Goal: Task Accomplishment & Management: Manage account settings

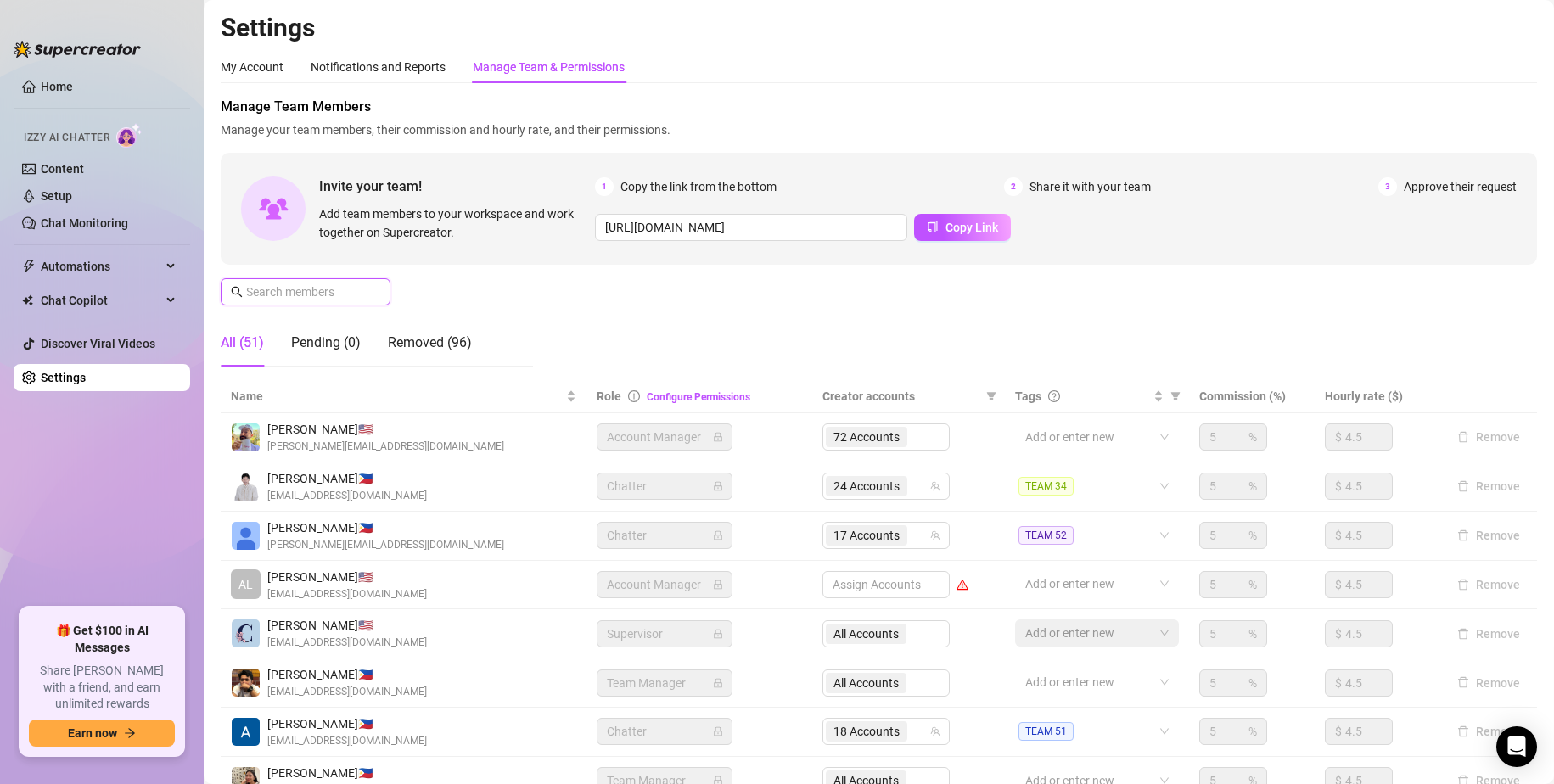
click at [347, 295] on input "text" at bounding box center [306, 291] width 120 height 18
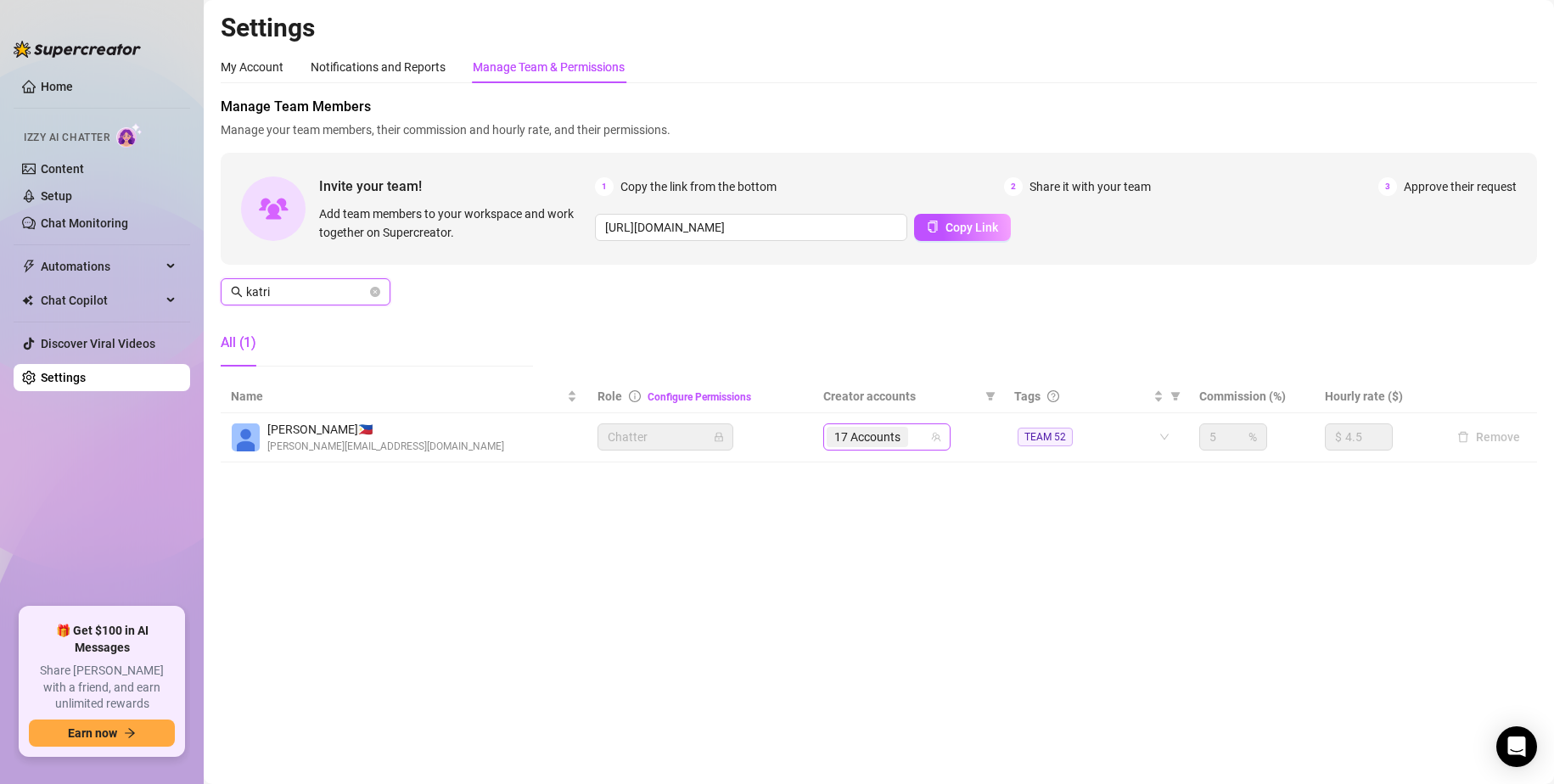
click at [918, 435] on div "17 Accounts" at bounding box center [878, 436] width 103 height 24
type input "katri"
click at [913, 439] on input "search" at bounding box center [913, 436] width 4 height 20
click at [914, 432] on input "search" at bounding box center [913, 436] width 4 height 20
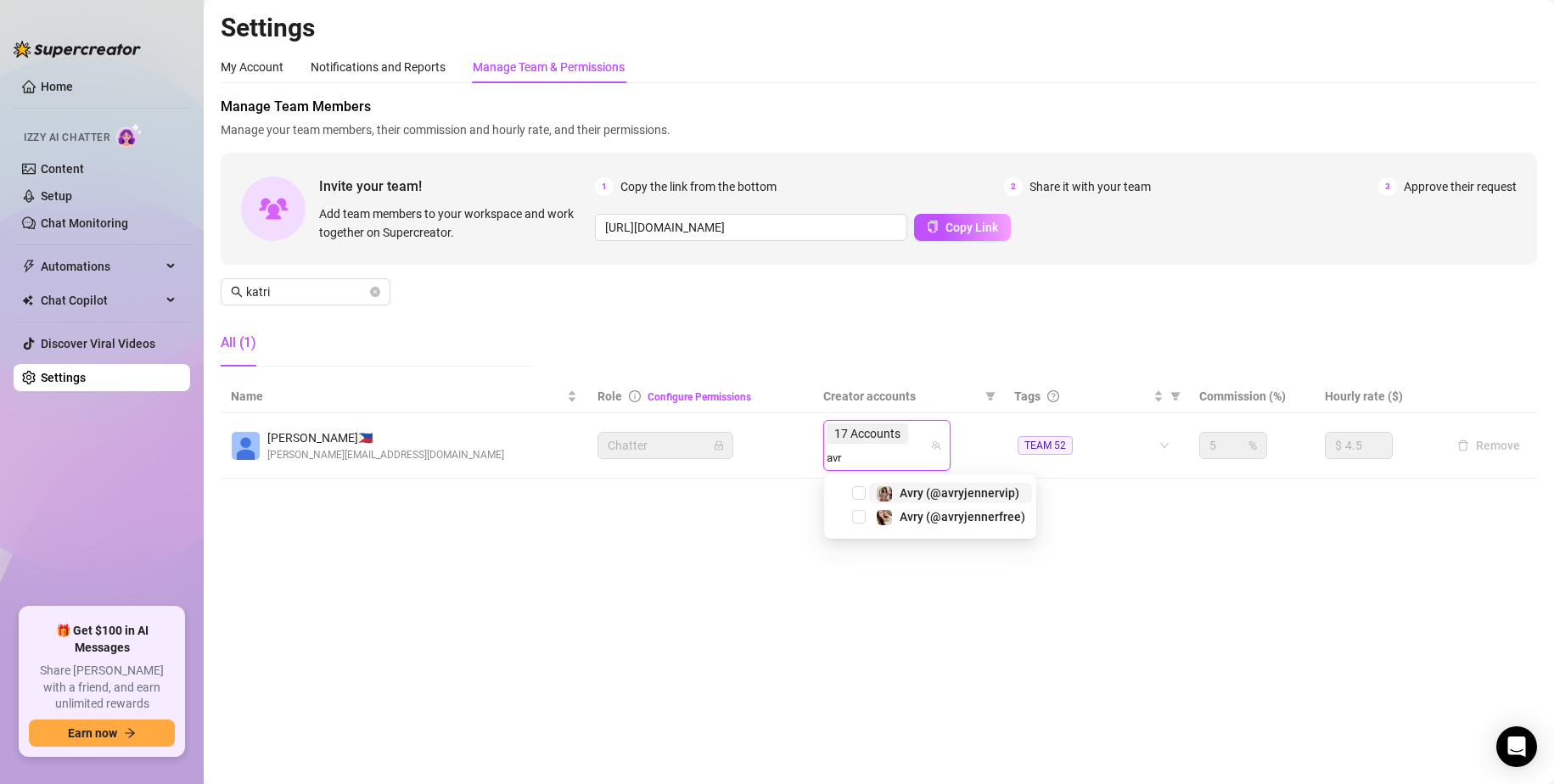
type input "avry"
click at [861, 513] on span "Select tree node" at bounding box center [859, 517] width 13 height 13
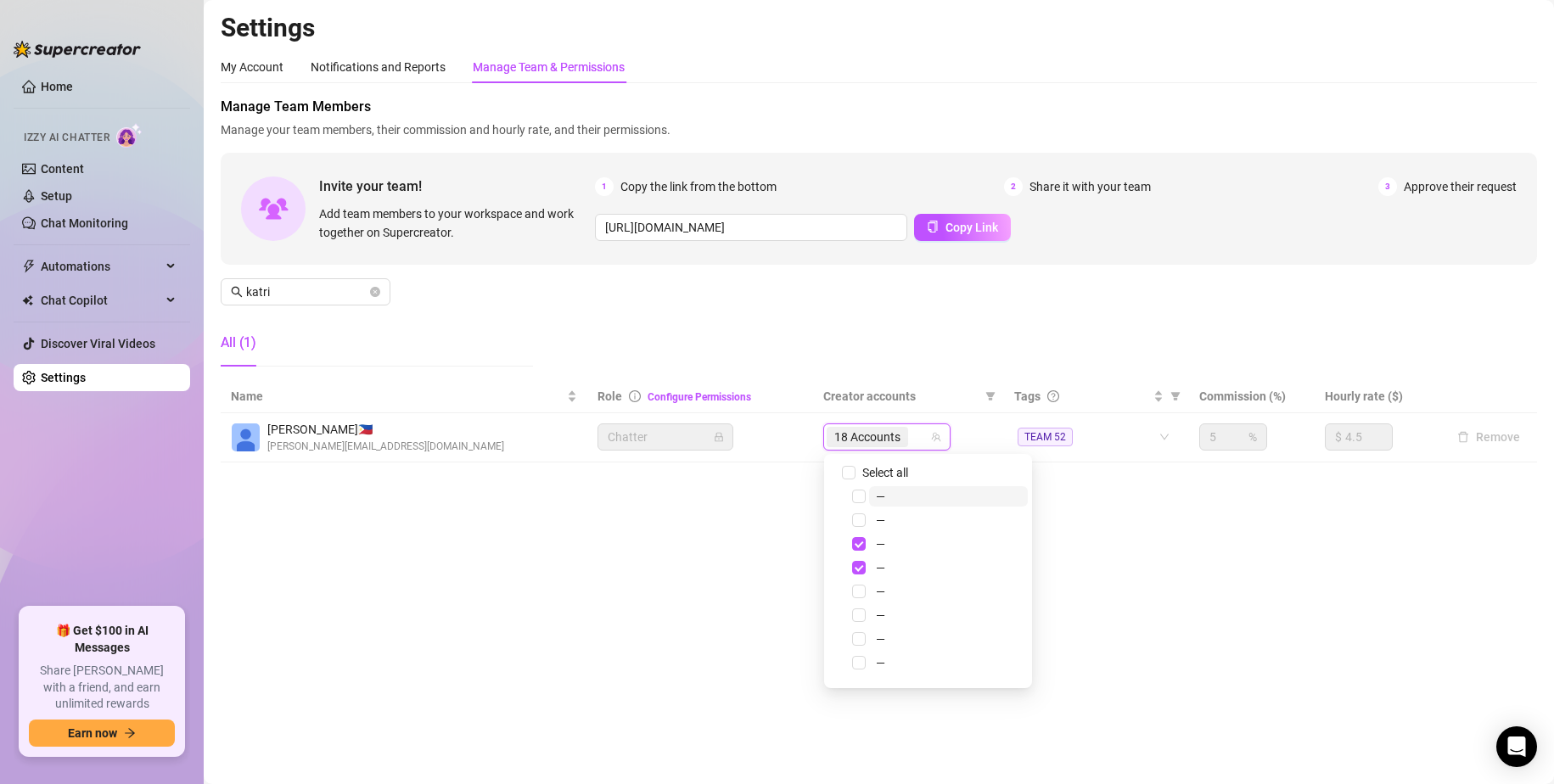
click at [912, 438] on input "search" at bounding box center [913, 436] width 4 height 20
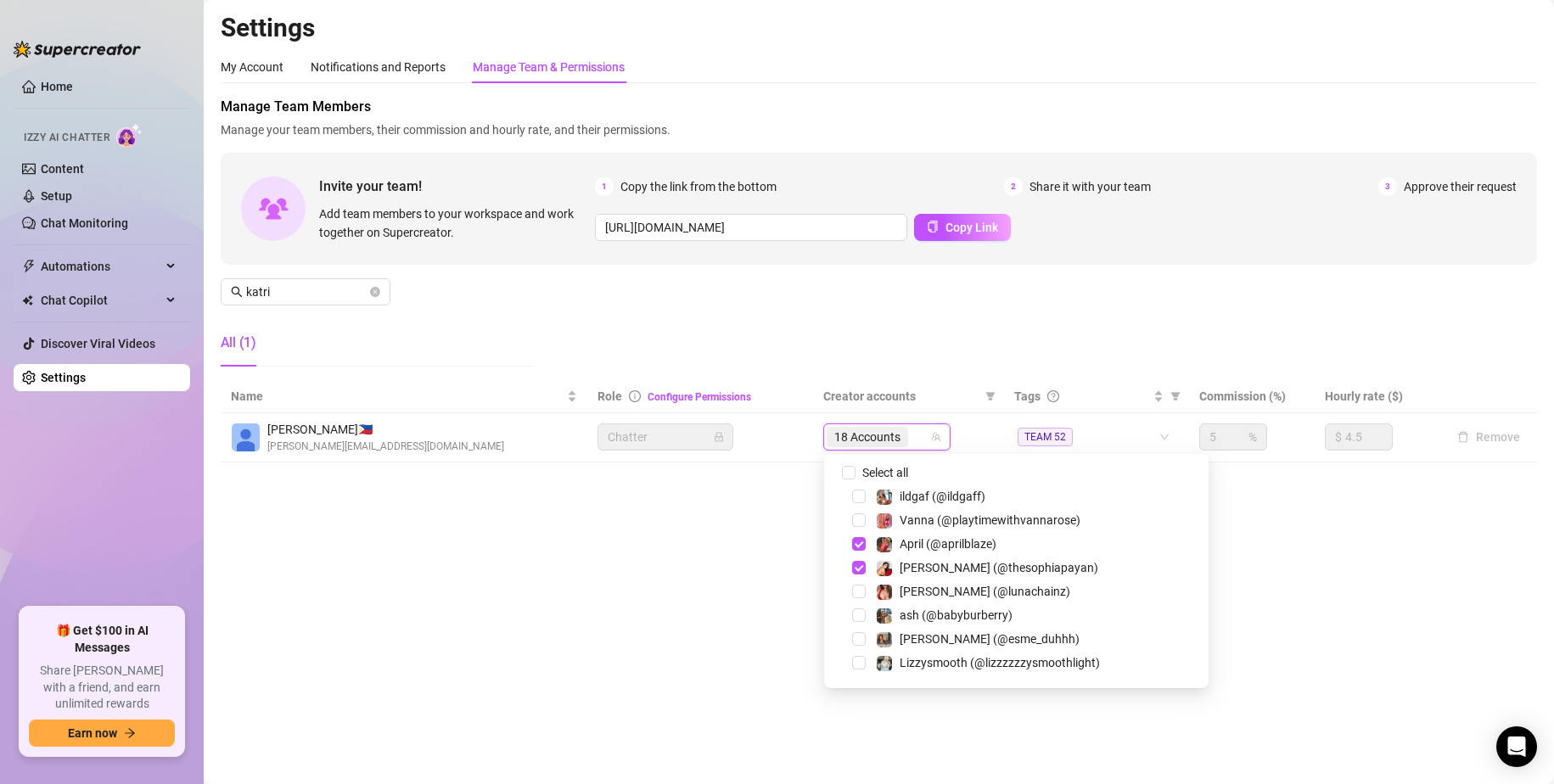
click at [918, 439] on div "18 Accounts" at bounding box center [878, 436] width 103 height 24
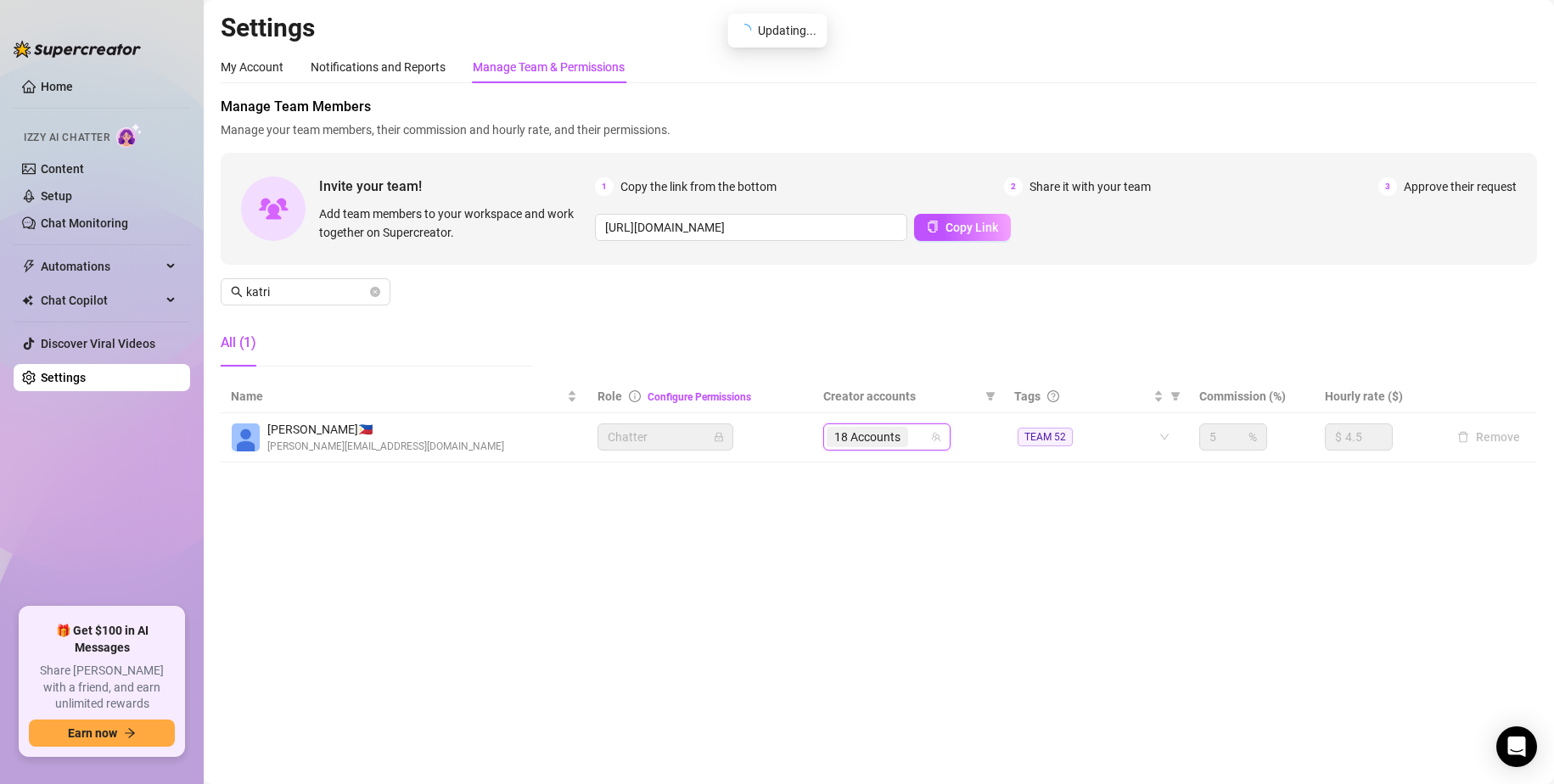
click at [918, 438] on div "18 Accounts" at bounding box center [878, 436] width 103 height 24
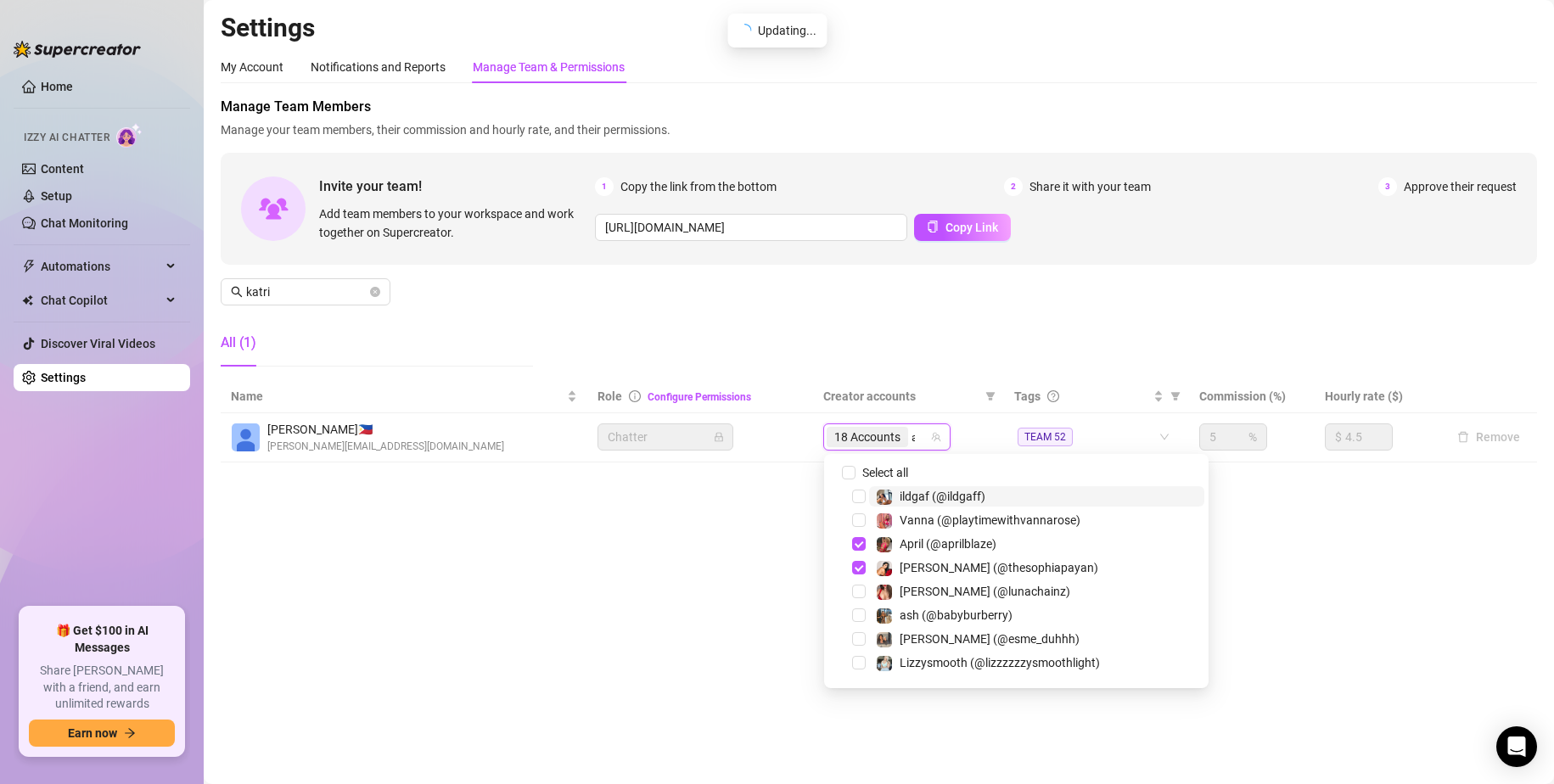
type input "avry"
click at [918, 436] on div "18 Accounts avry" at bounding box center [878, 436] width 103 height 24
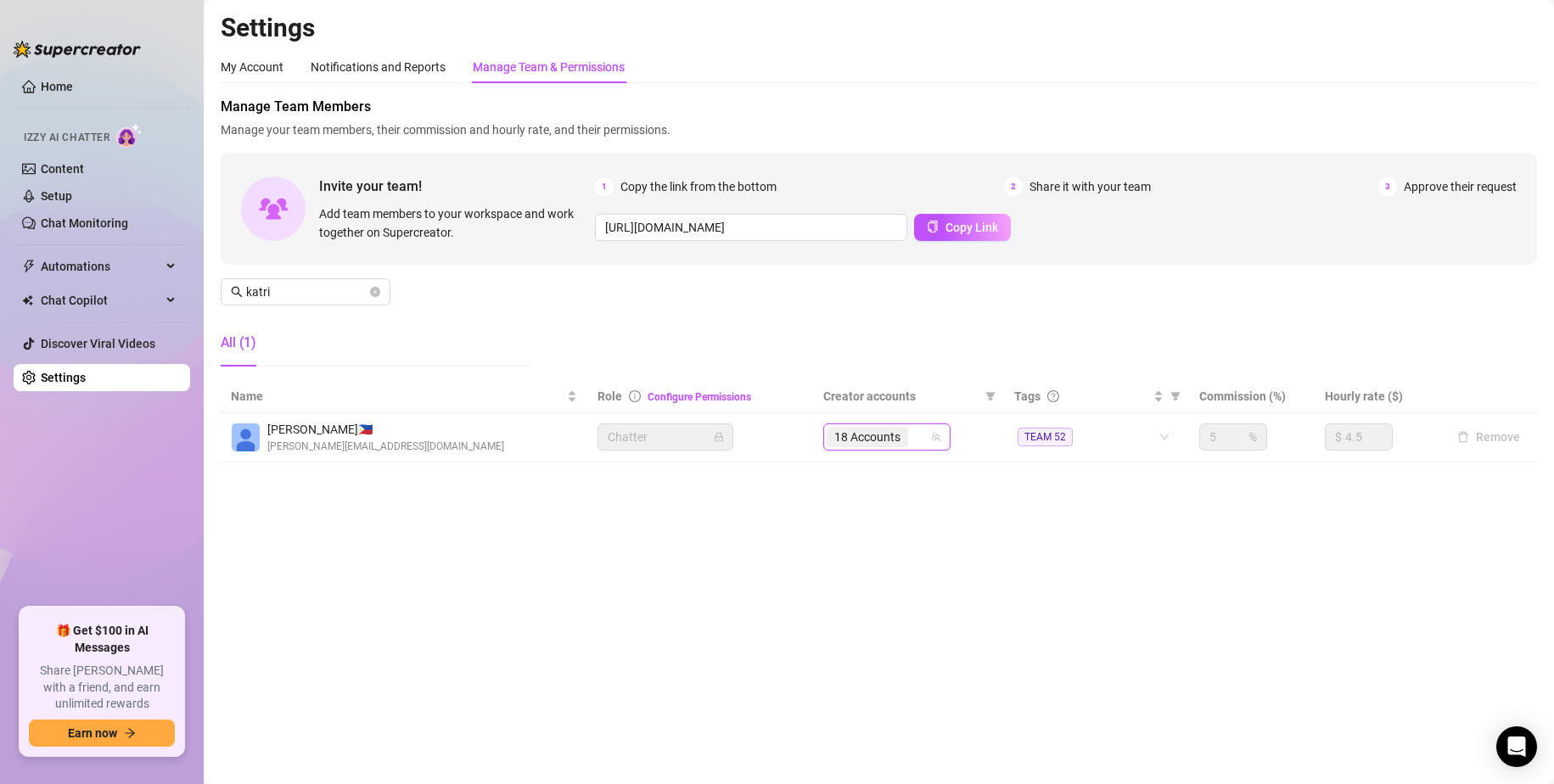
click at [919, 439] on div "18 Accounts" at bounding box center [878, 436] width 103 height 24
click at [910, 432] on div "18 Accounts" at bounding box center [869, 436] width 85 height 24
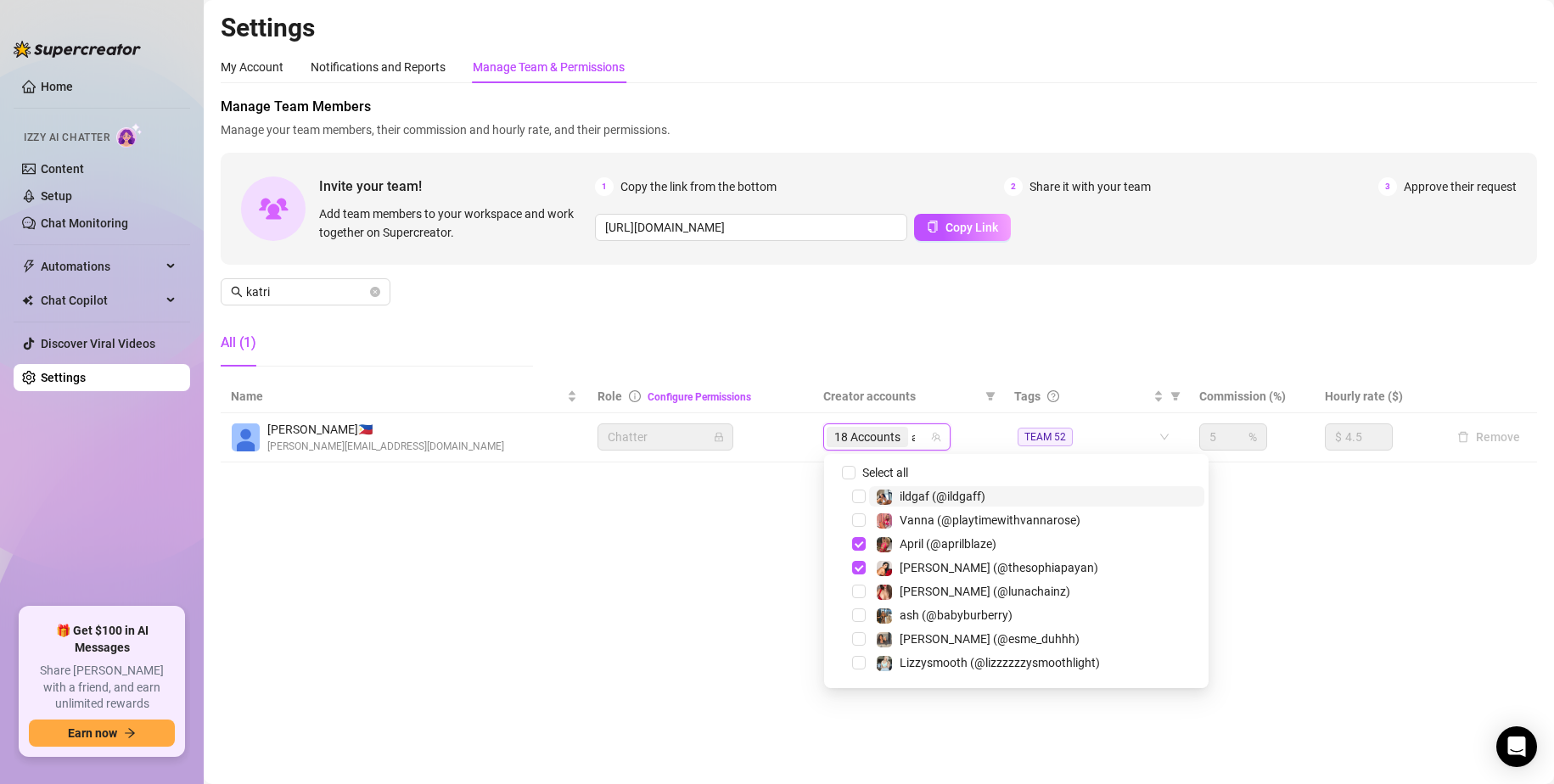
click at [915, 435] on input "a" at bounding box center [913, 436] width 4 height 20
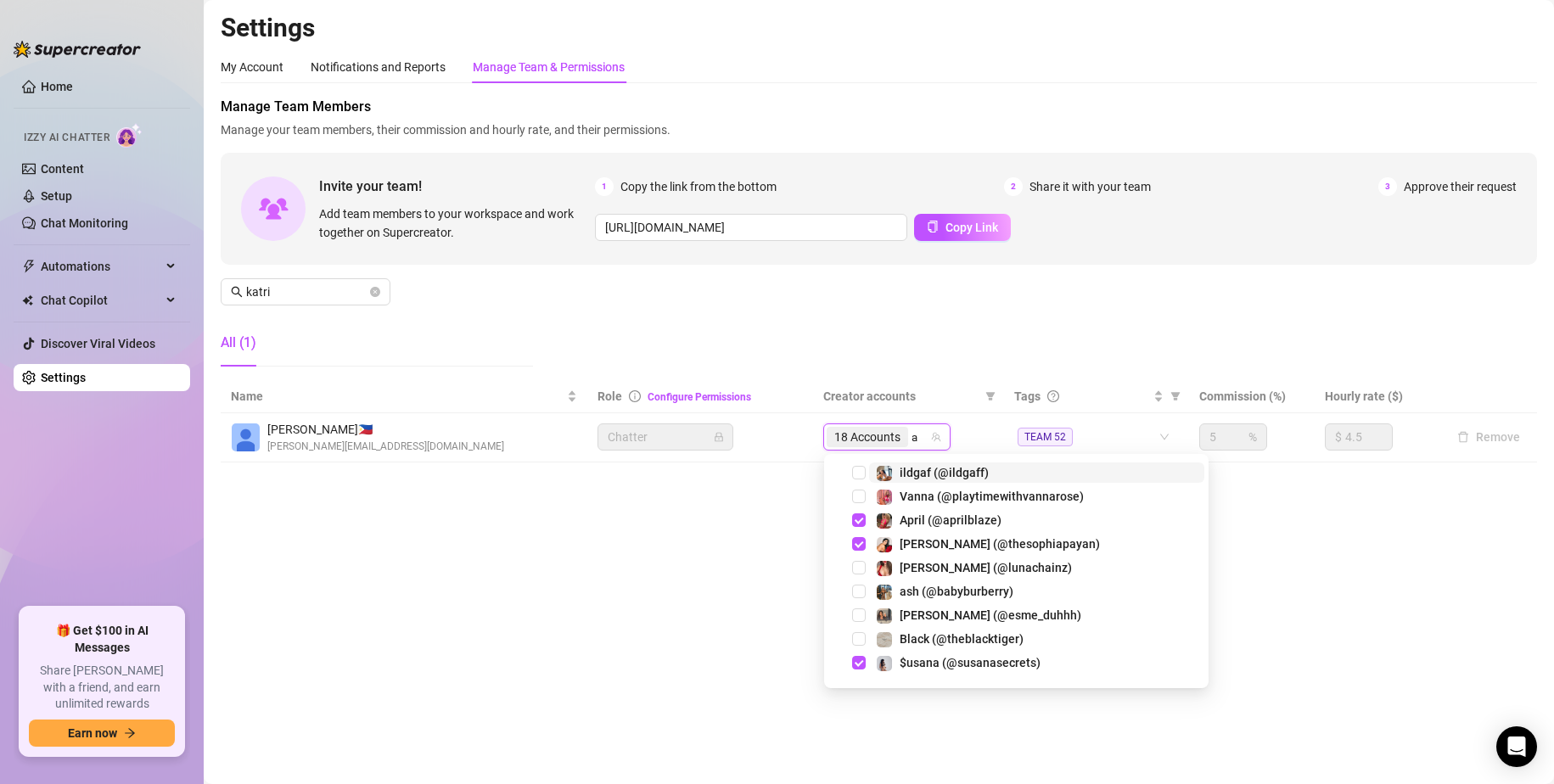
click at [918, 437] on input "a" at bounding box center [916, 436] width 10 height 20
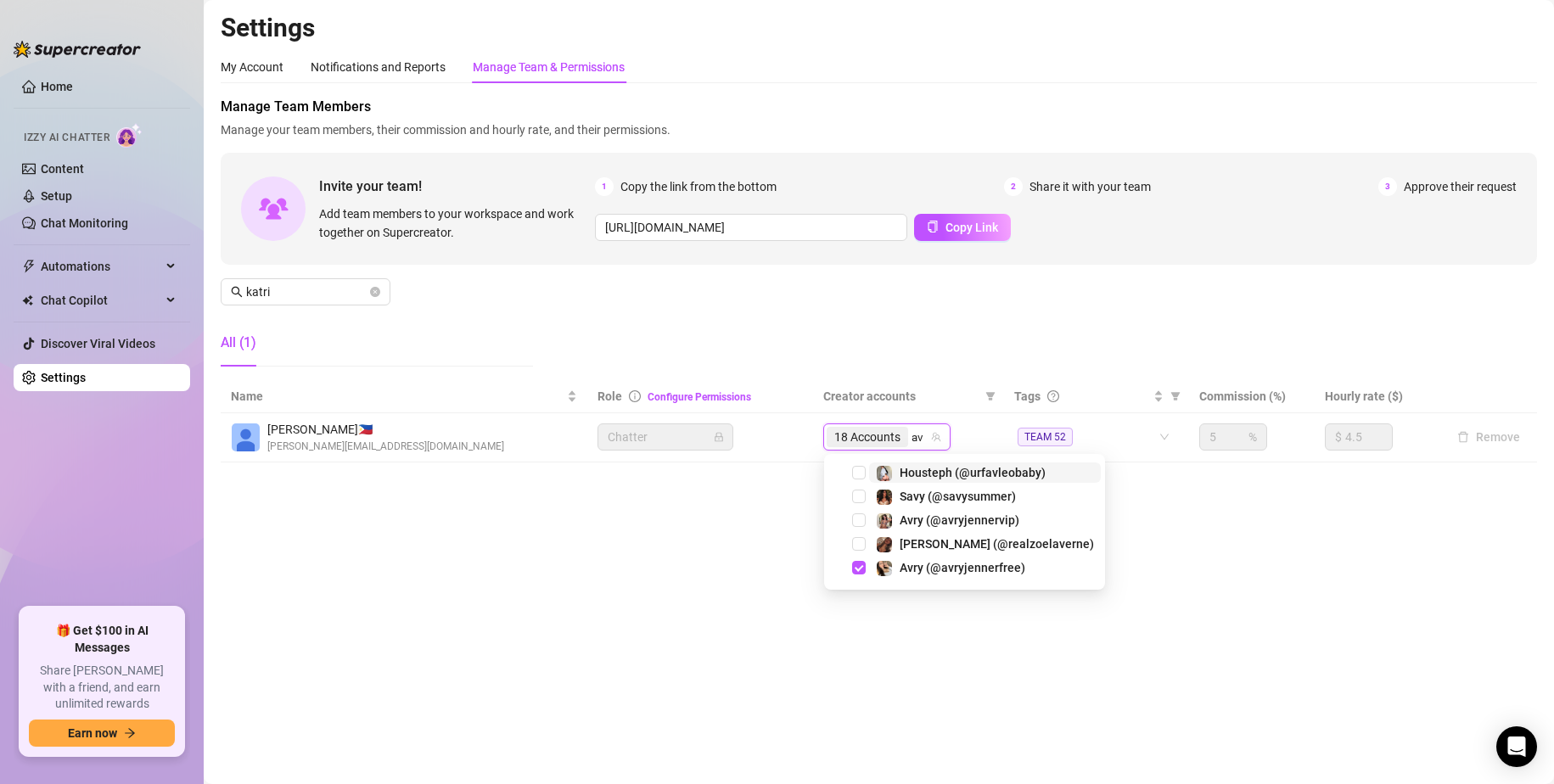
type input "avr"
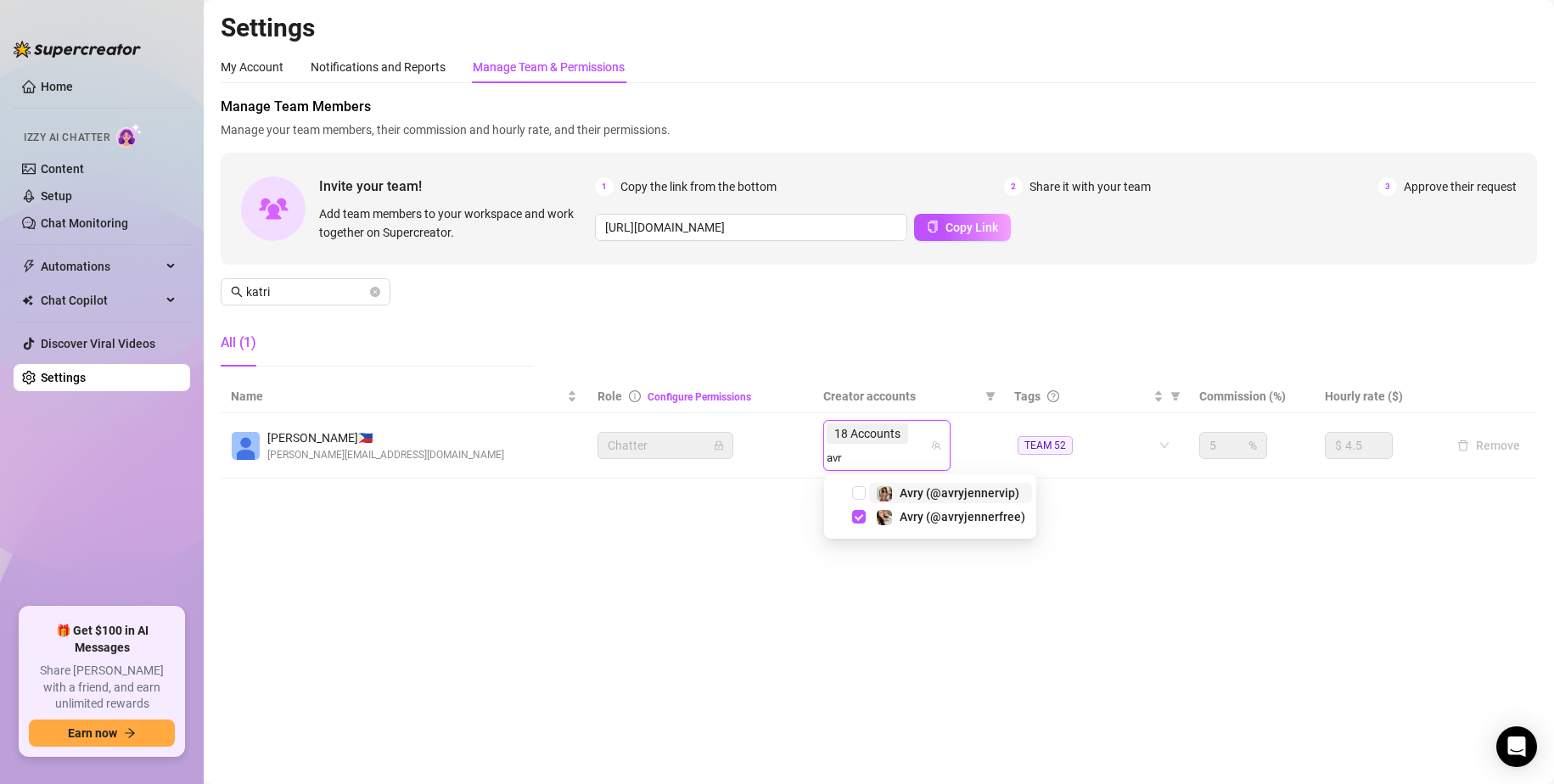
click at [929, 490] on span "Avry (@avryjennervip)" at bounding box center [960, 493] width 119 height 13
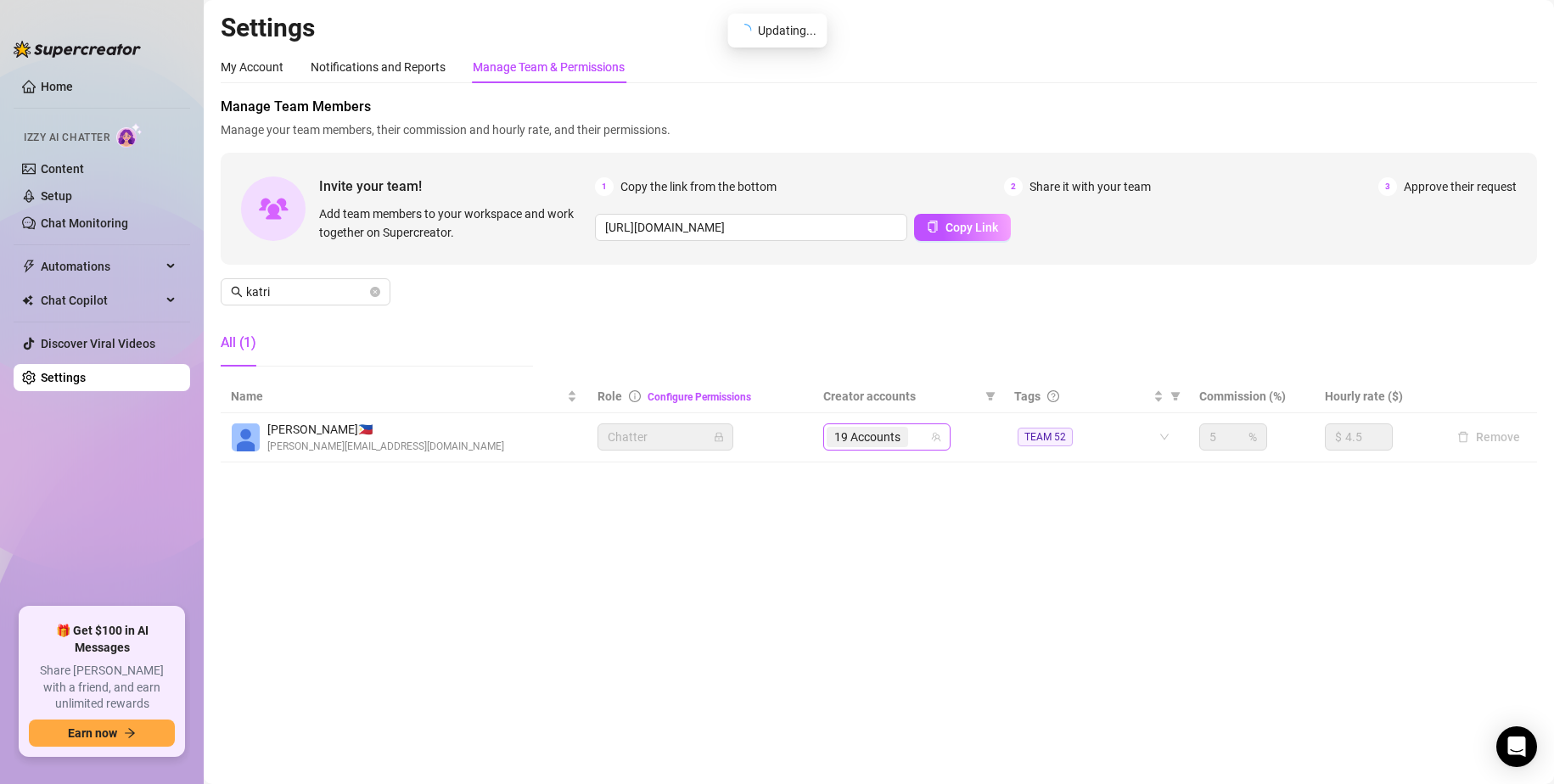
click at [915, 435] on input "search" at bounding box center [913, 436] width 4 height 20
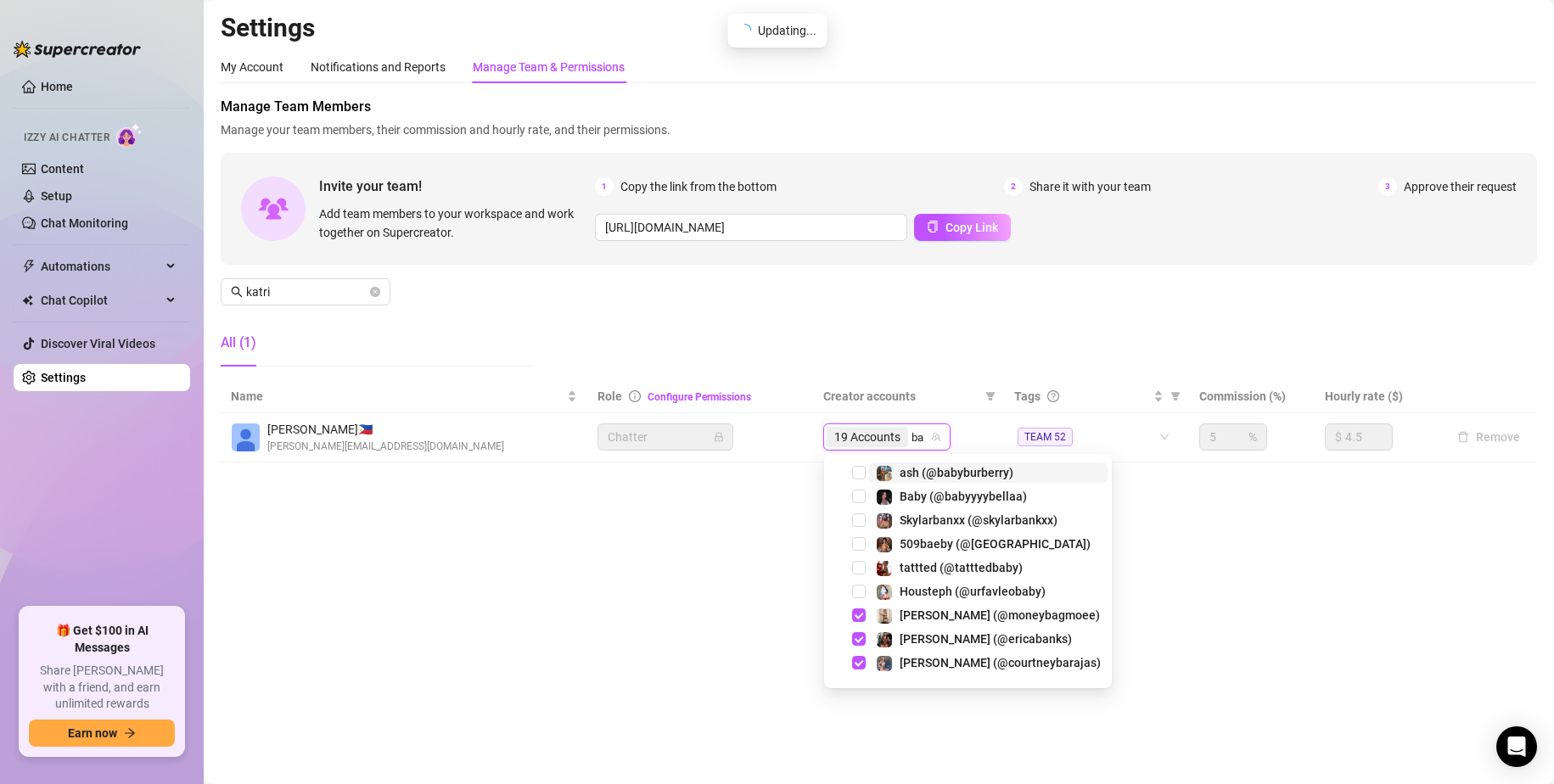
type input "bab"
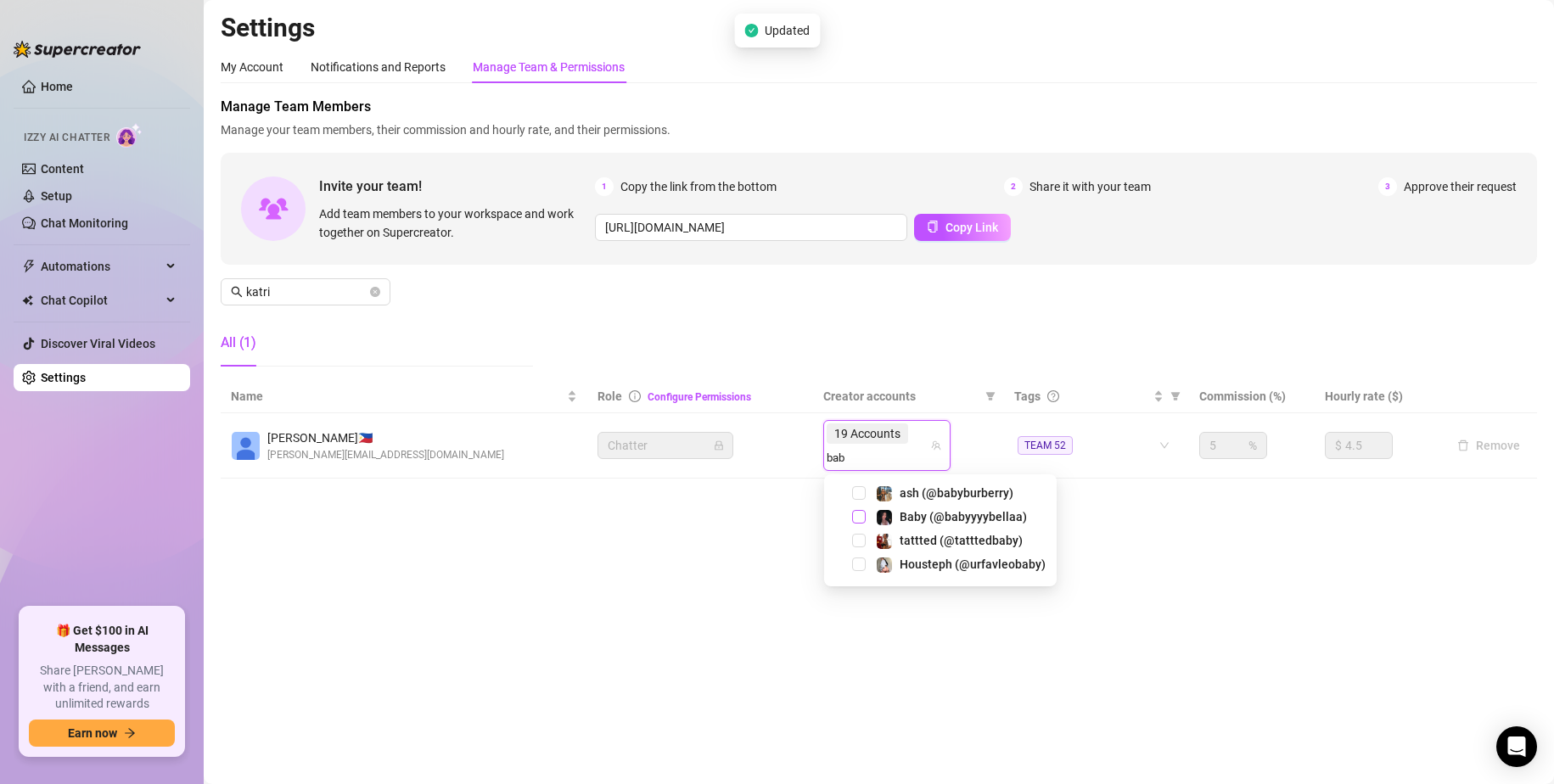
click at [858, 514] on span "Select tree node" at bounding box center [859, 517] width 13 height 13
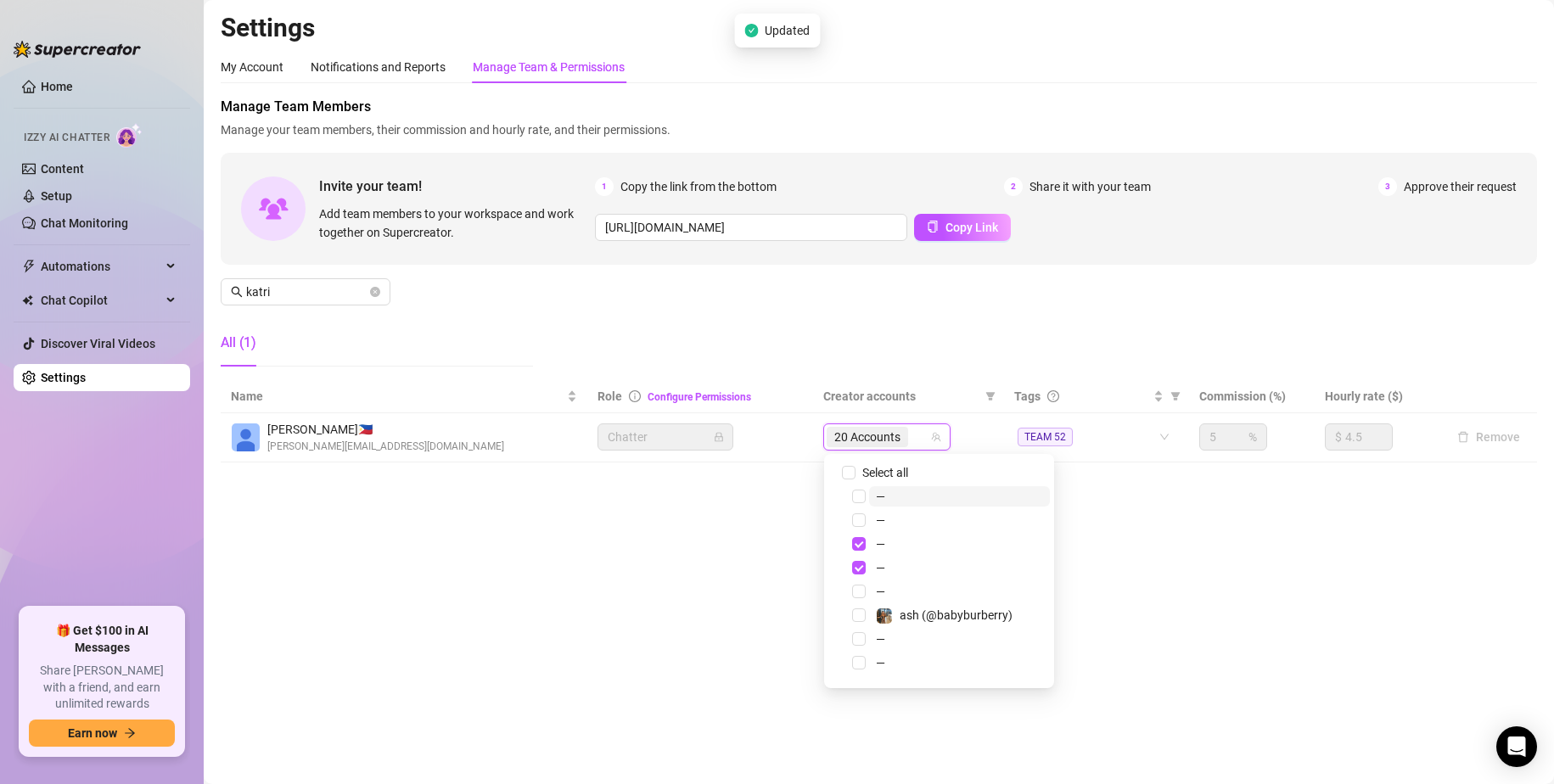
click at [918, 438] on div "20 Accounts" at bounding box center [878, 436] width 103 height 24
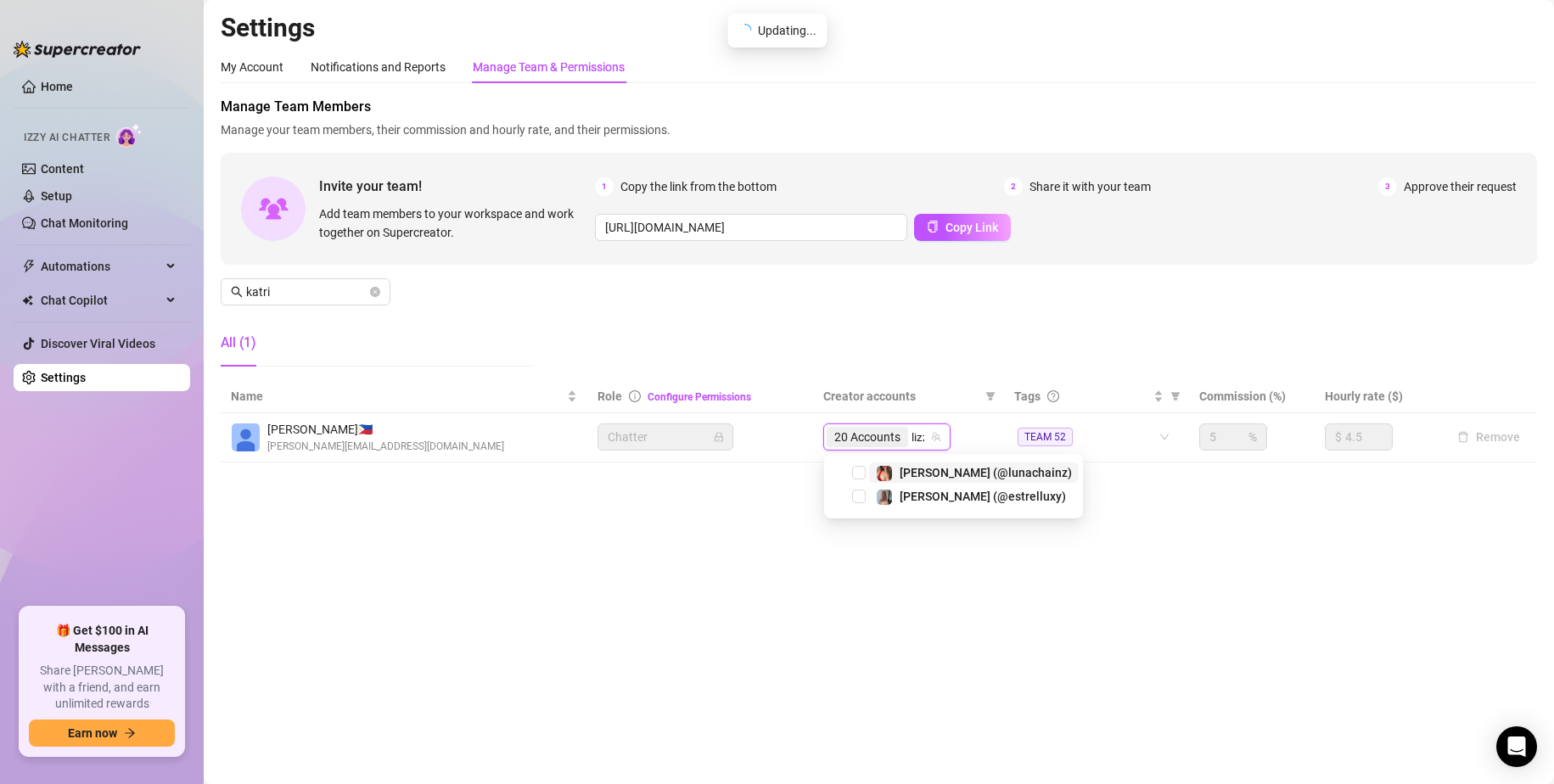
type input "lizzz"
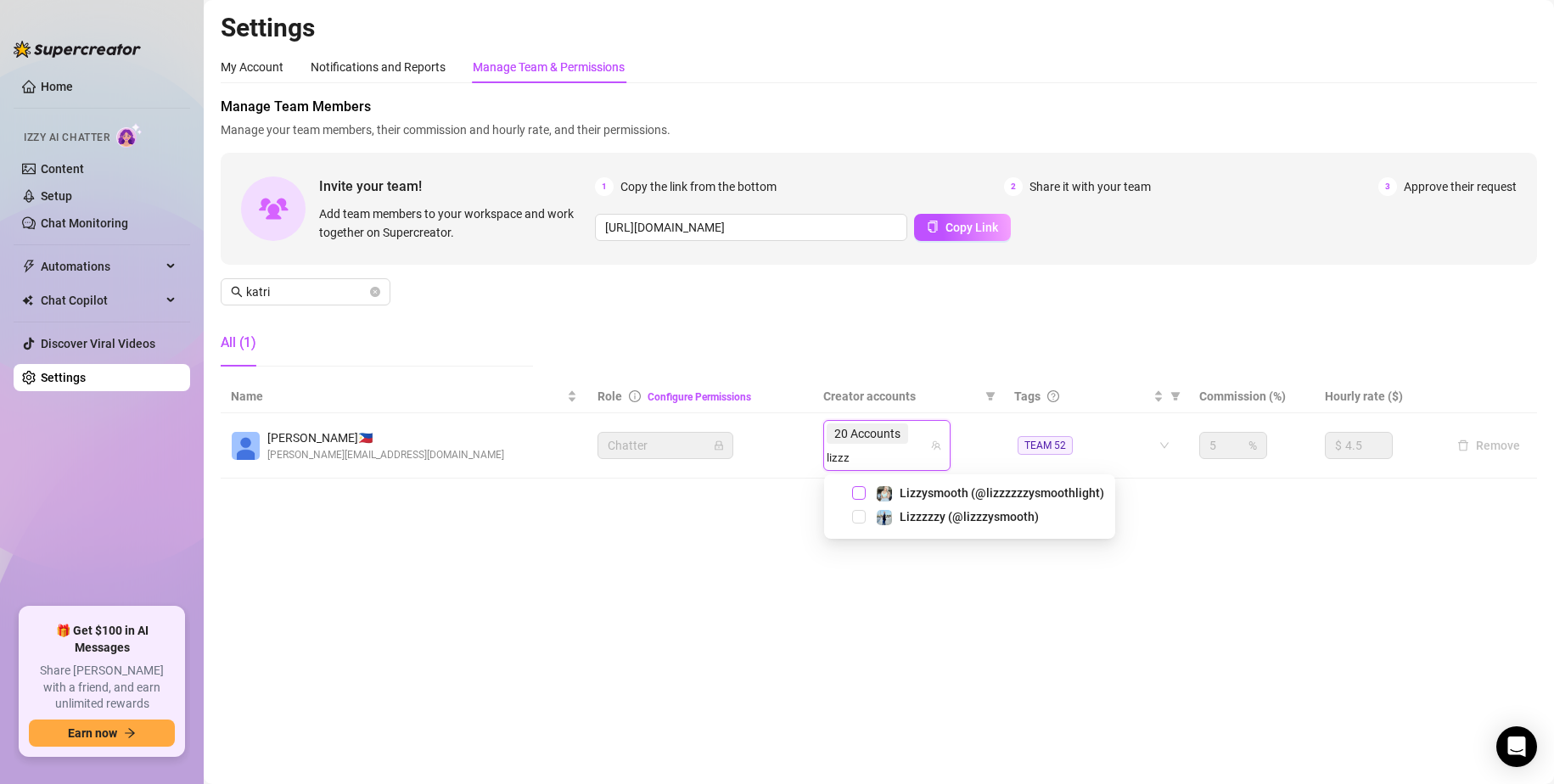
click at [859, 495] on span "Select tree node" at bounding box center [859, 493] width 13 height 13
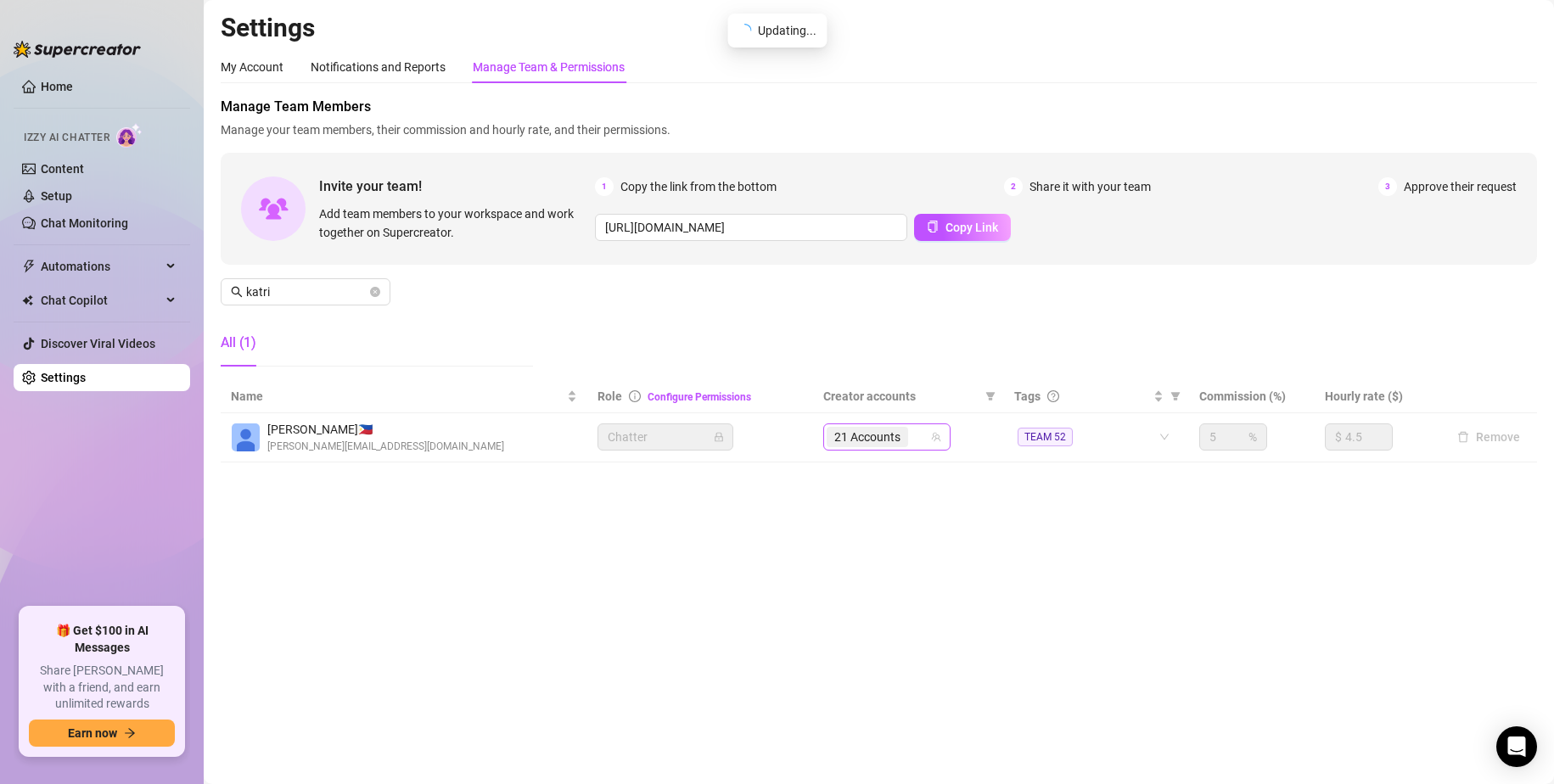
click at [918, 437] on div "21 Accounts" at bounding box center [878, 436] width 103 height 24
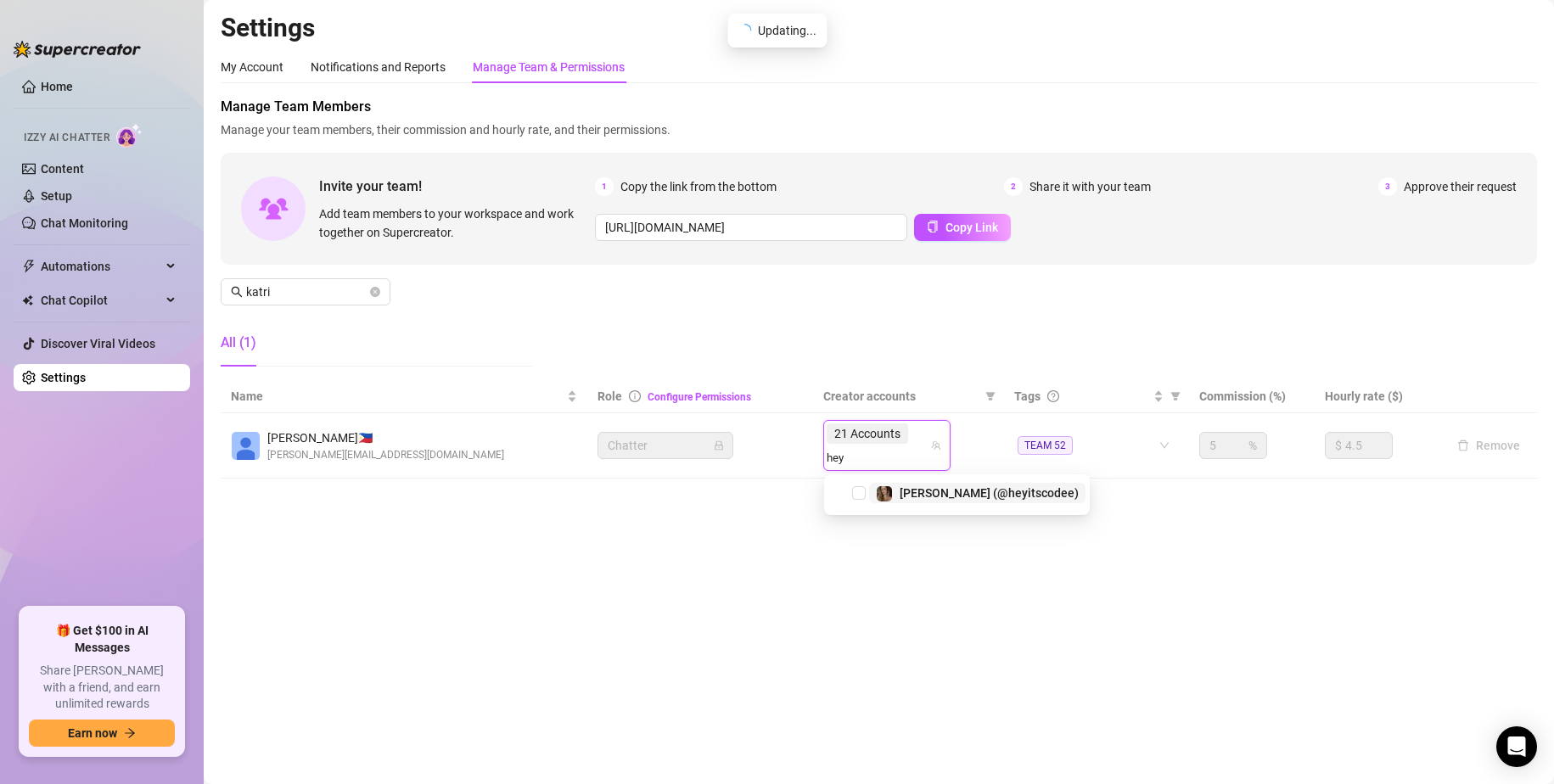
type input "heyi"
click at [860, 496] on span "Select tree node" at bounding box center [859, 493] width 13 height 13
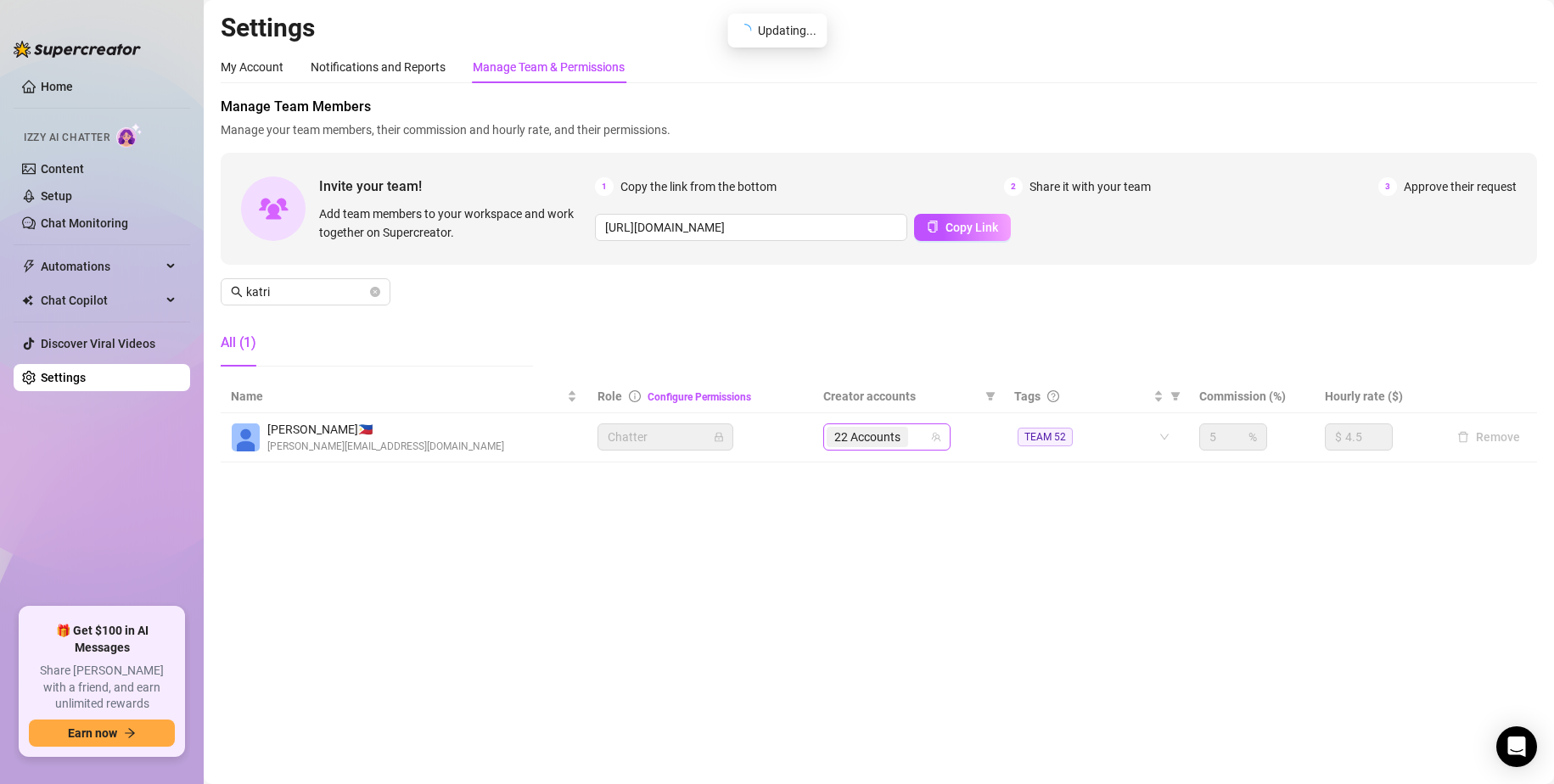
click at [919, 436] on div "22 Accounts" at bounding box center [878, 436] width 103 height 24
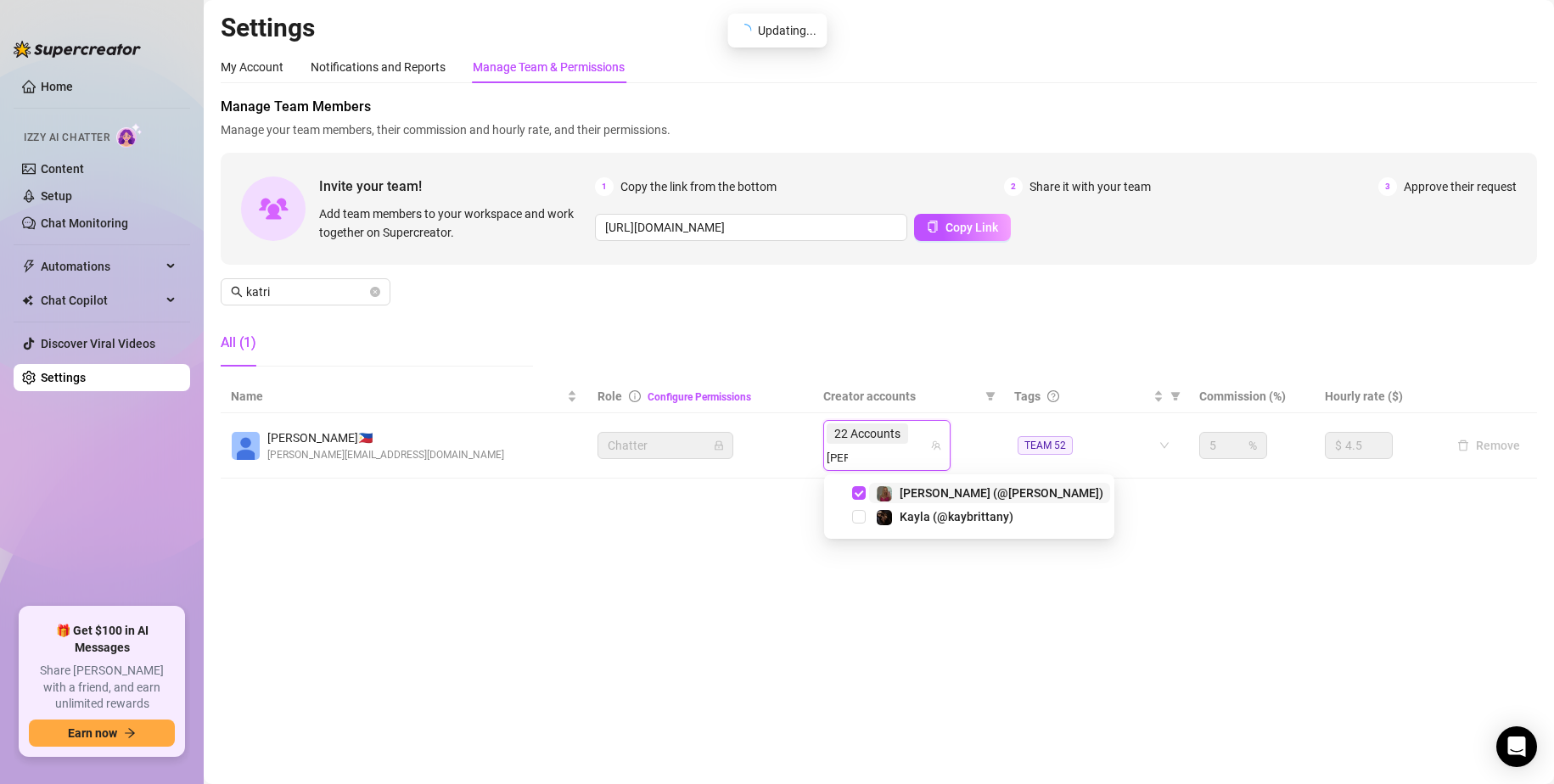
type input "kayb"
click at [861, 492] on span "Select tree node" at bounding box center [859, 493] width 13 height 13
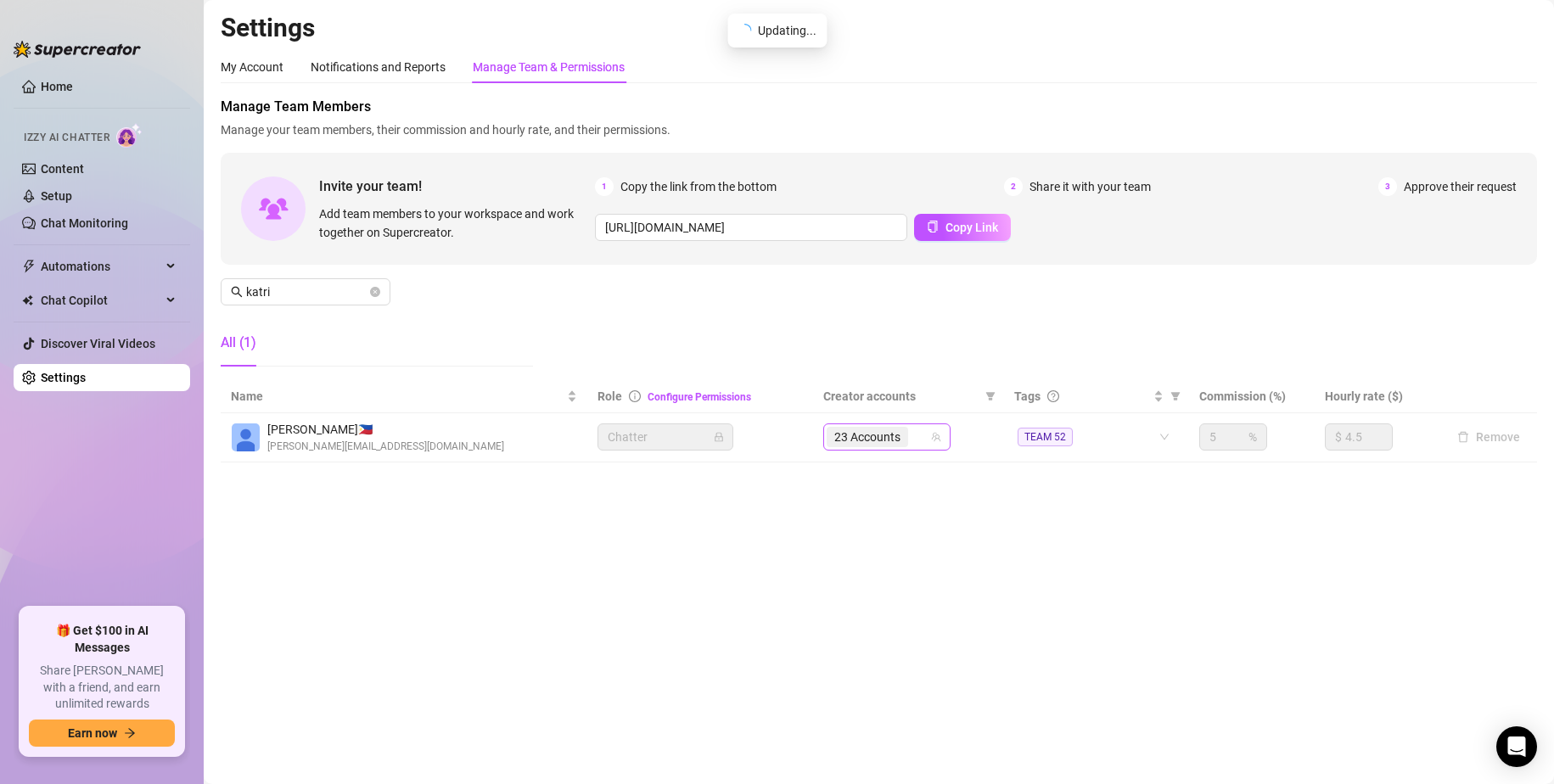
click at [915, 435] on input "search" at bounding box center [913, 436] width 4 height 20
type input "littl"
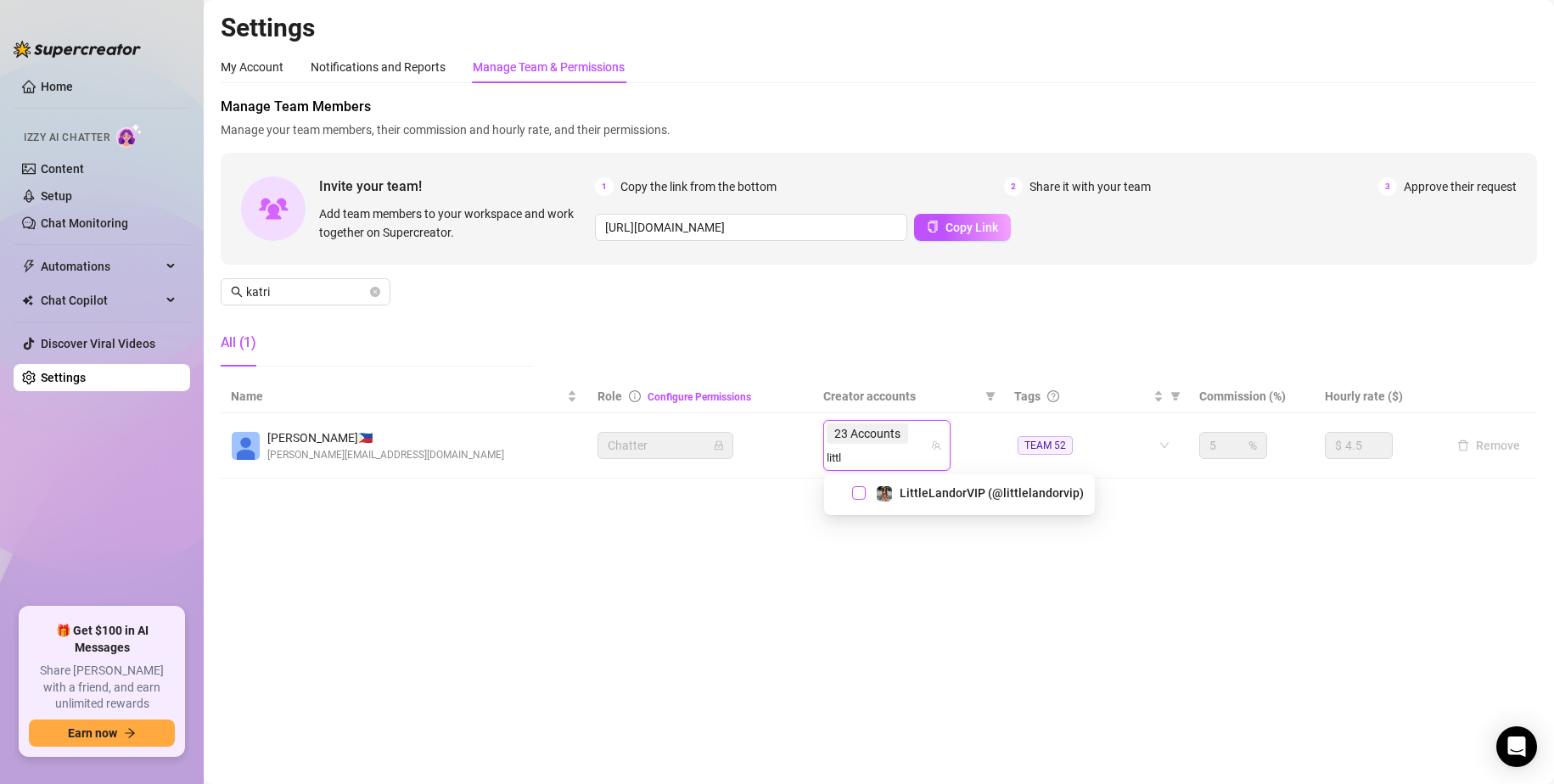
click at [855, 491] on span "Select tree node" at bounding box center [859, 493] width 13 height 13
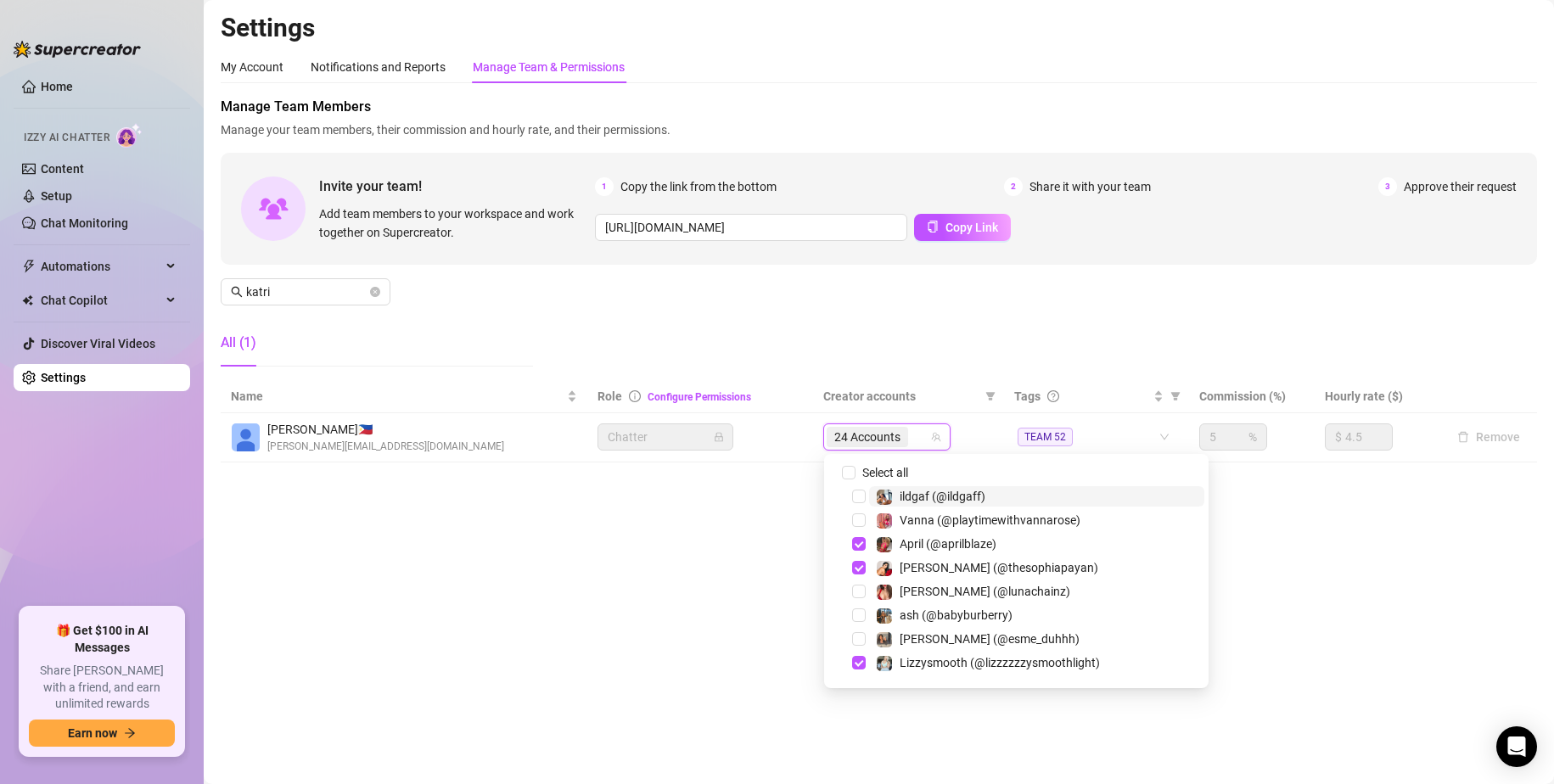
click at [915, 437] on input "search" at bounding box center [913, 436] width 4 height 20
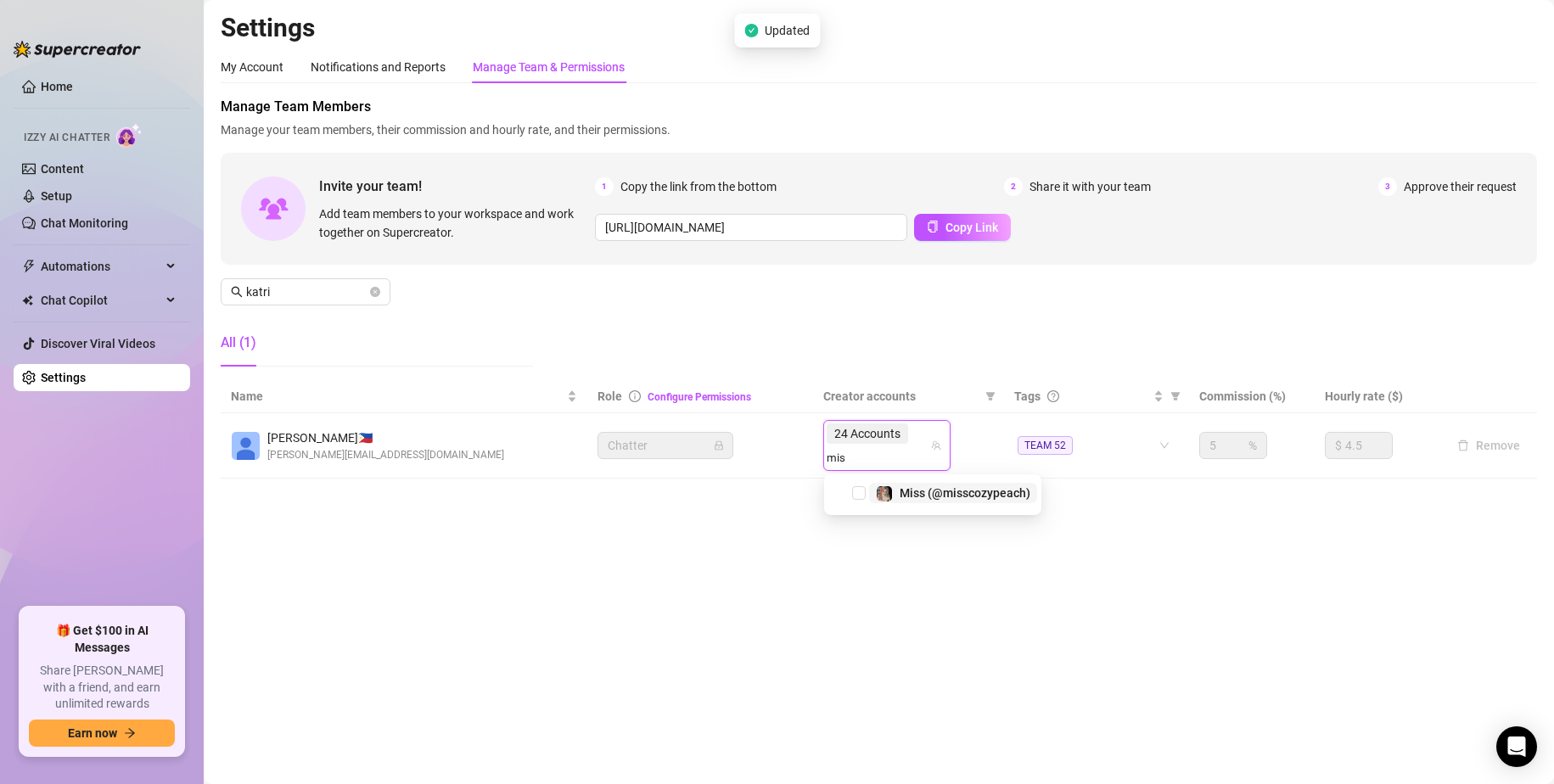
type input "miss"
click at [861, 496] on span "Select tree node" at bounding box center [859, 493] width 13 height 13
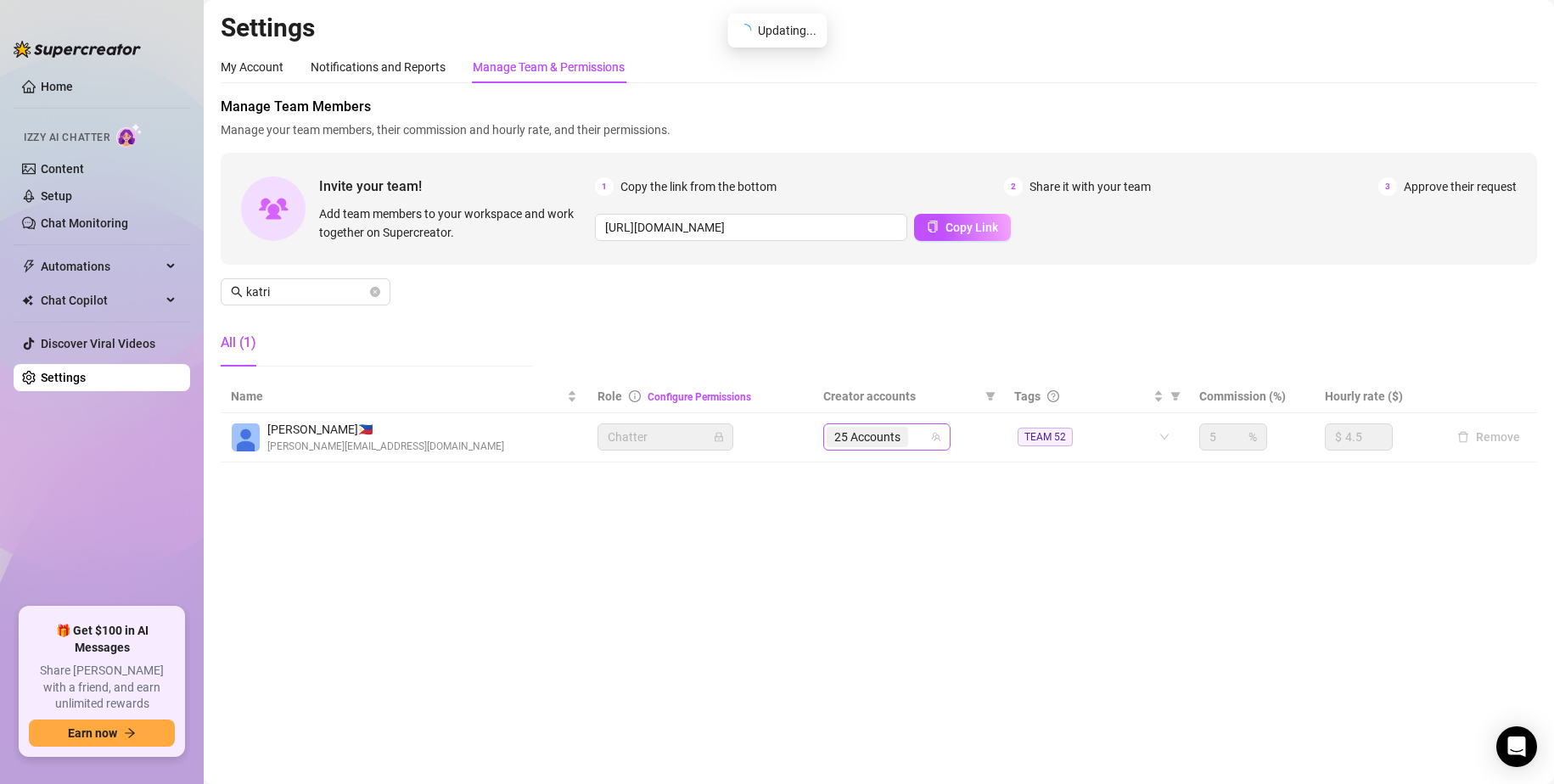
click at [918, 437] on div "25 Accounts" at bounding box center [878, 436] width 103 height 24
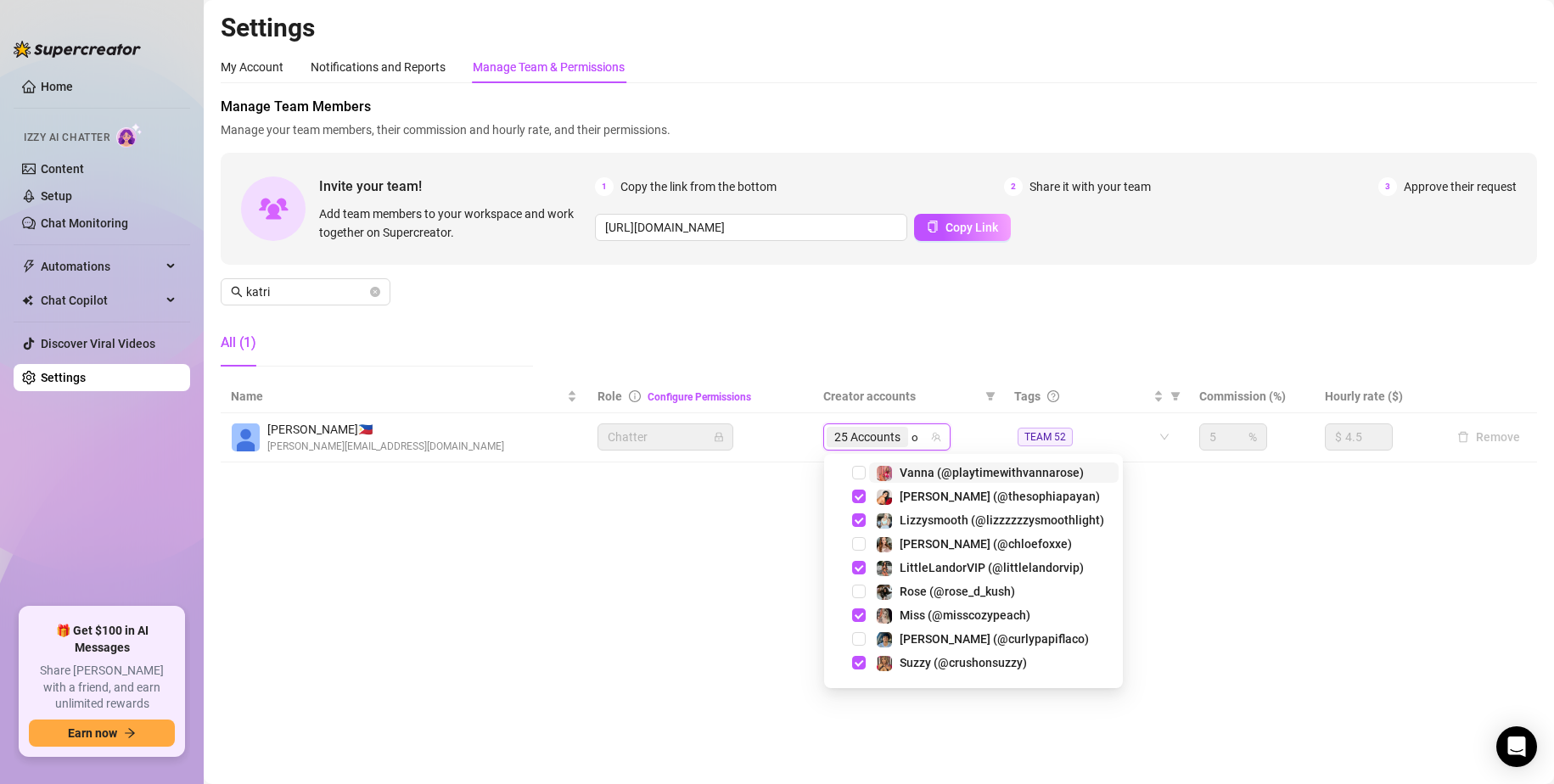
type input "oh"
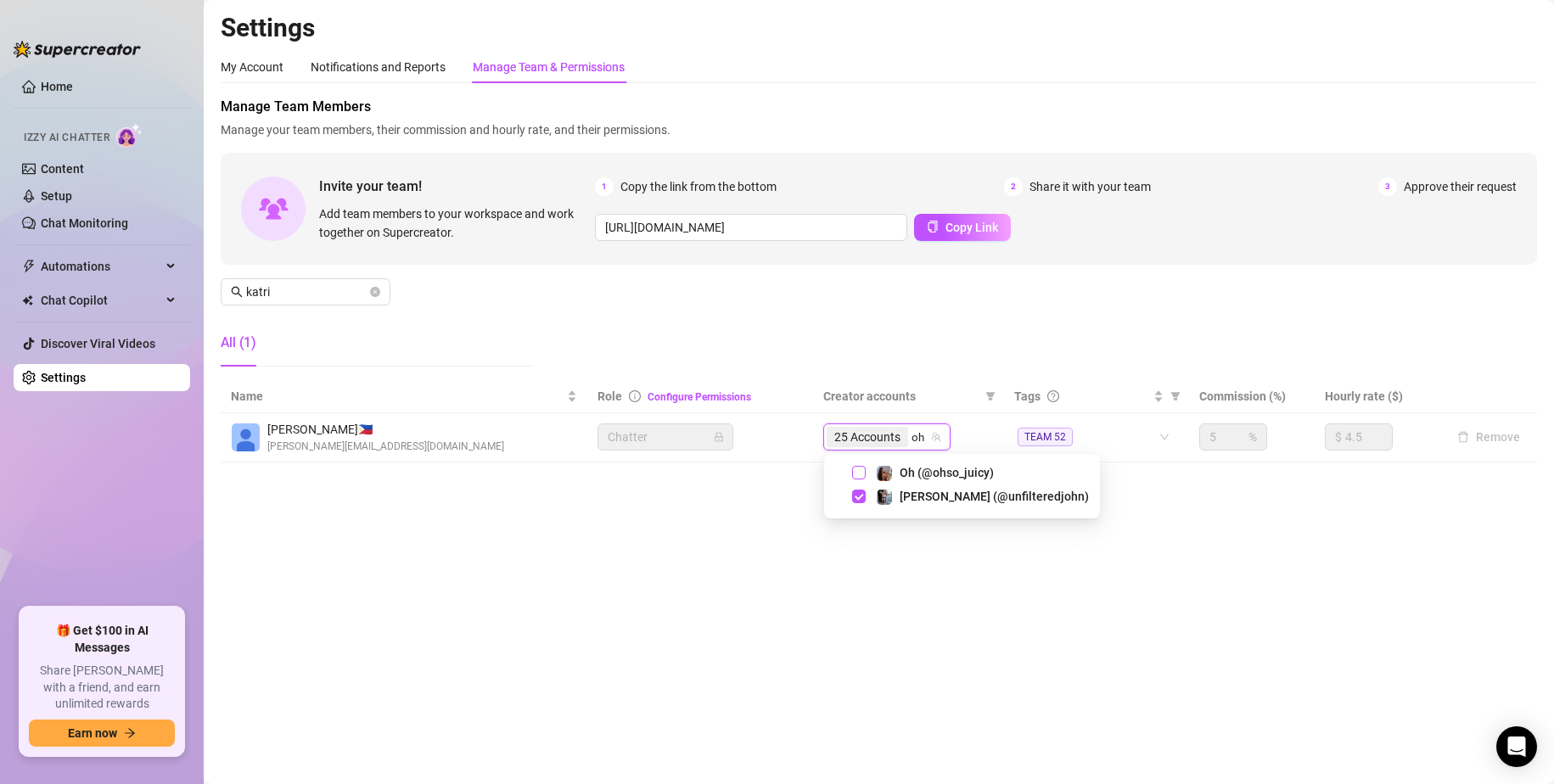
click at [860, 470] on span "Select tree node" at bounding box center [859, 473] width 13 height 13
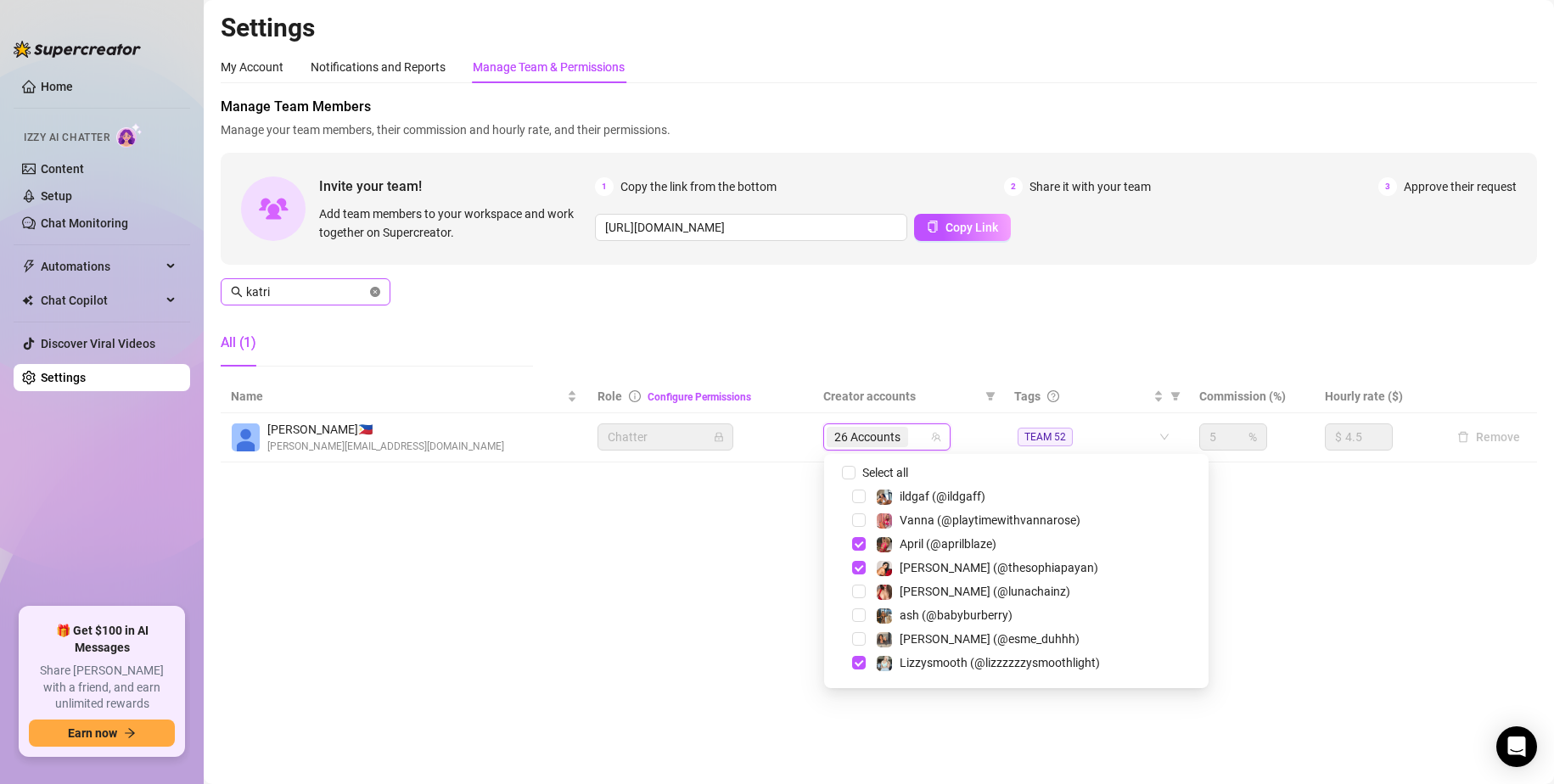
scroll to position [190, 0]
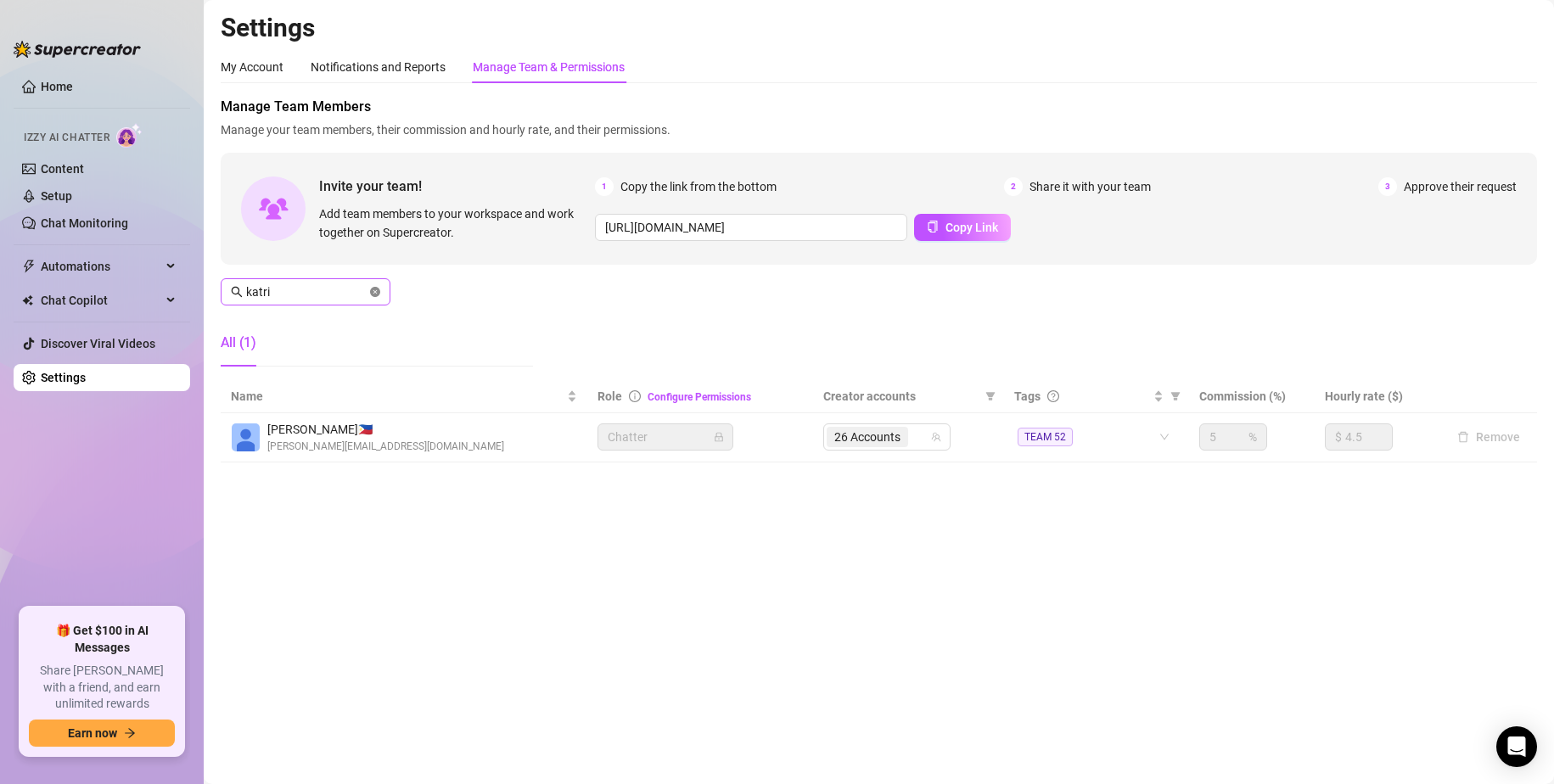
click at [372, 292] on icon "close-circle" at bounding box center [375, 292] width 11 height 11
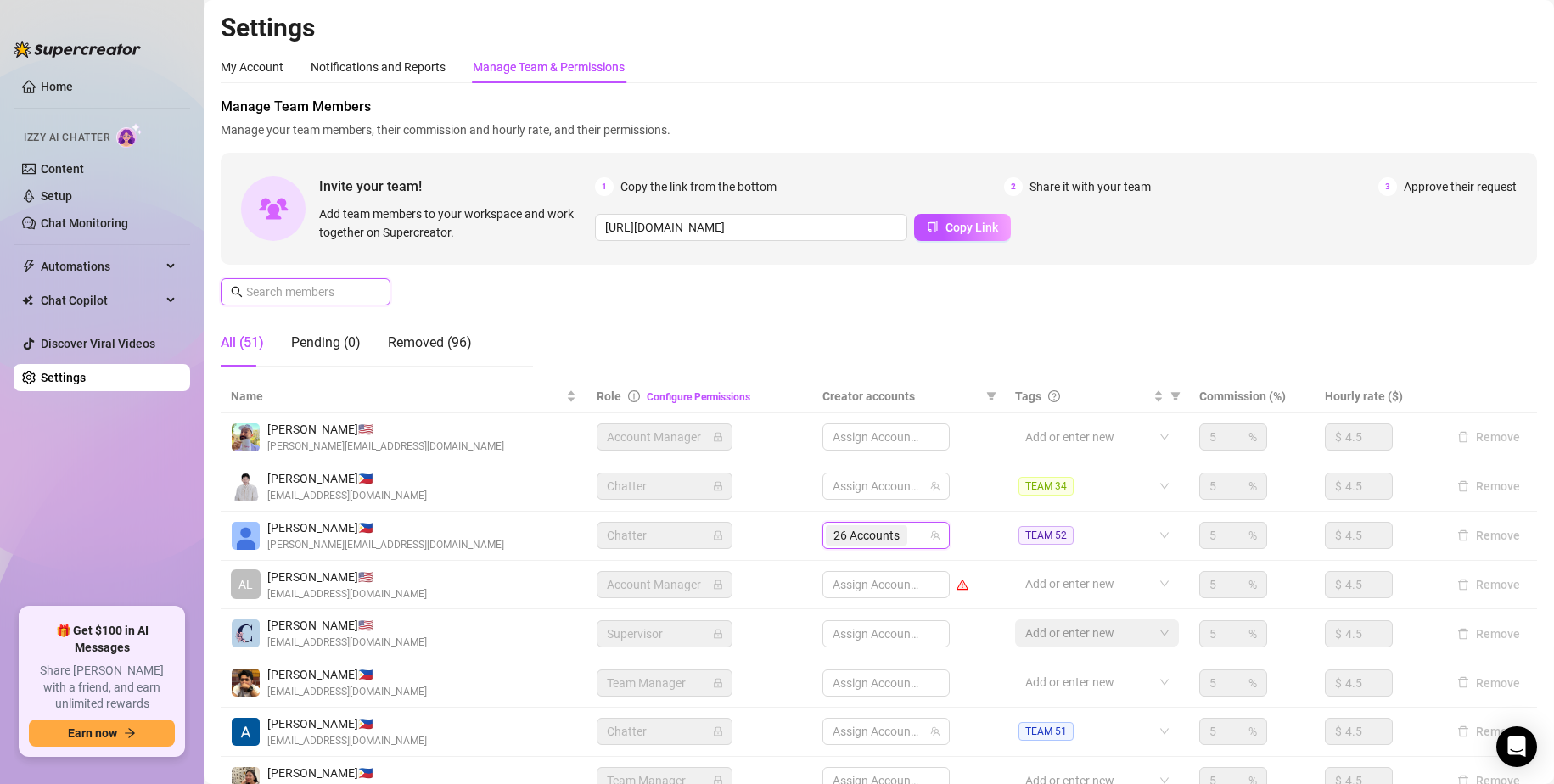
click at [332, 293] on input "text" at bounding box center [306, 291] width 120 height 18
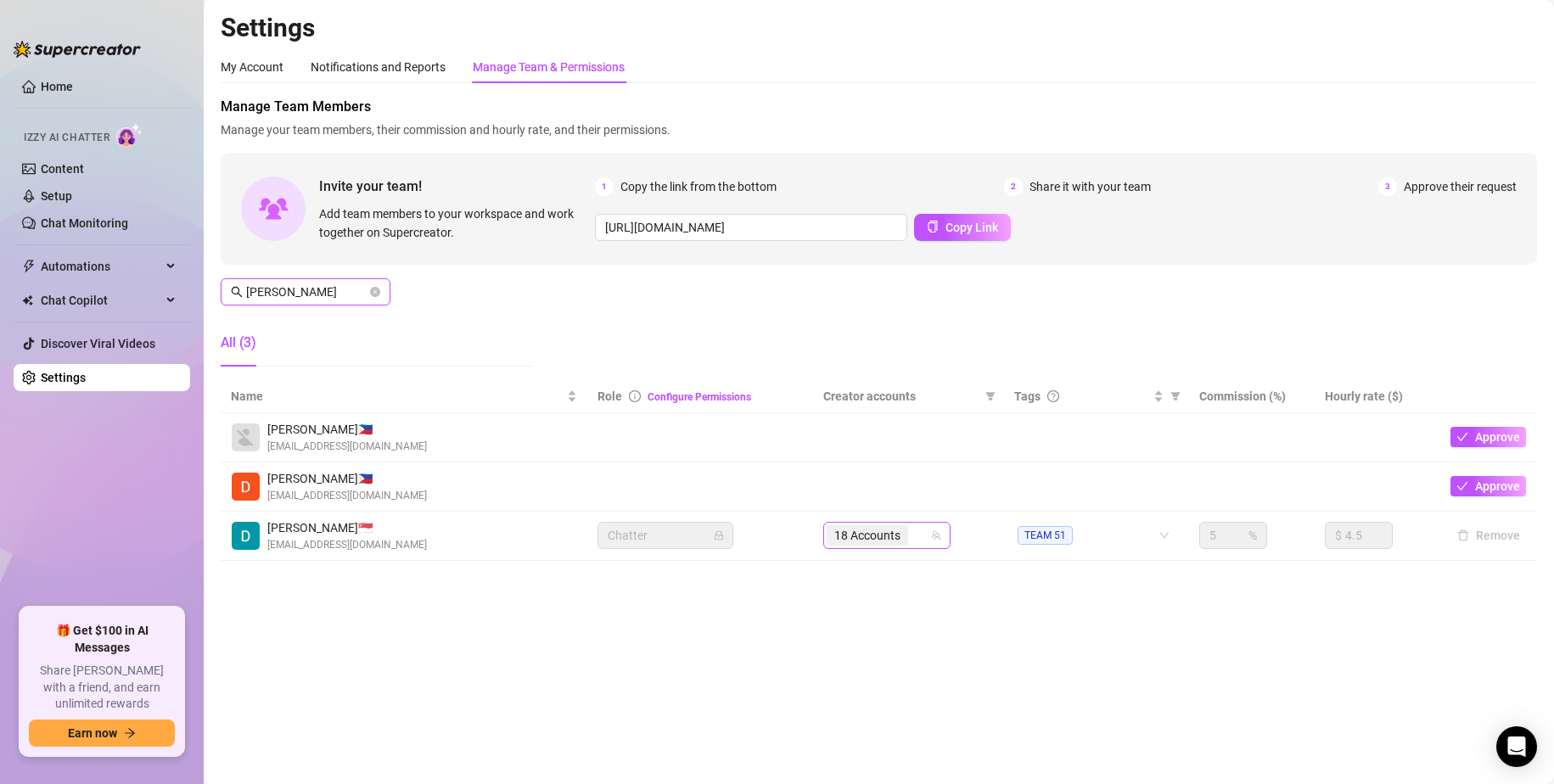
click at [917, 541] on div "18 Accounts" at bounding box center [878, 536] width 103 height 24
type input "[PERSON_NAME]"
click at [914, 535] on input "search" at bounding box center [913, 535] width 4 height 20
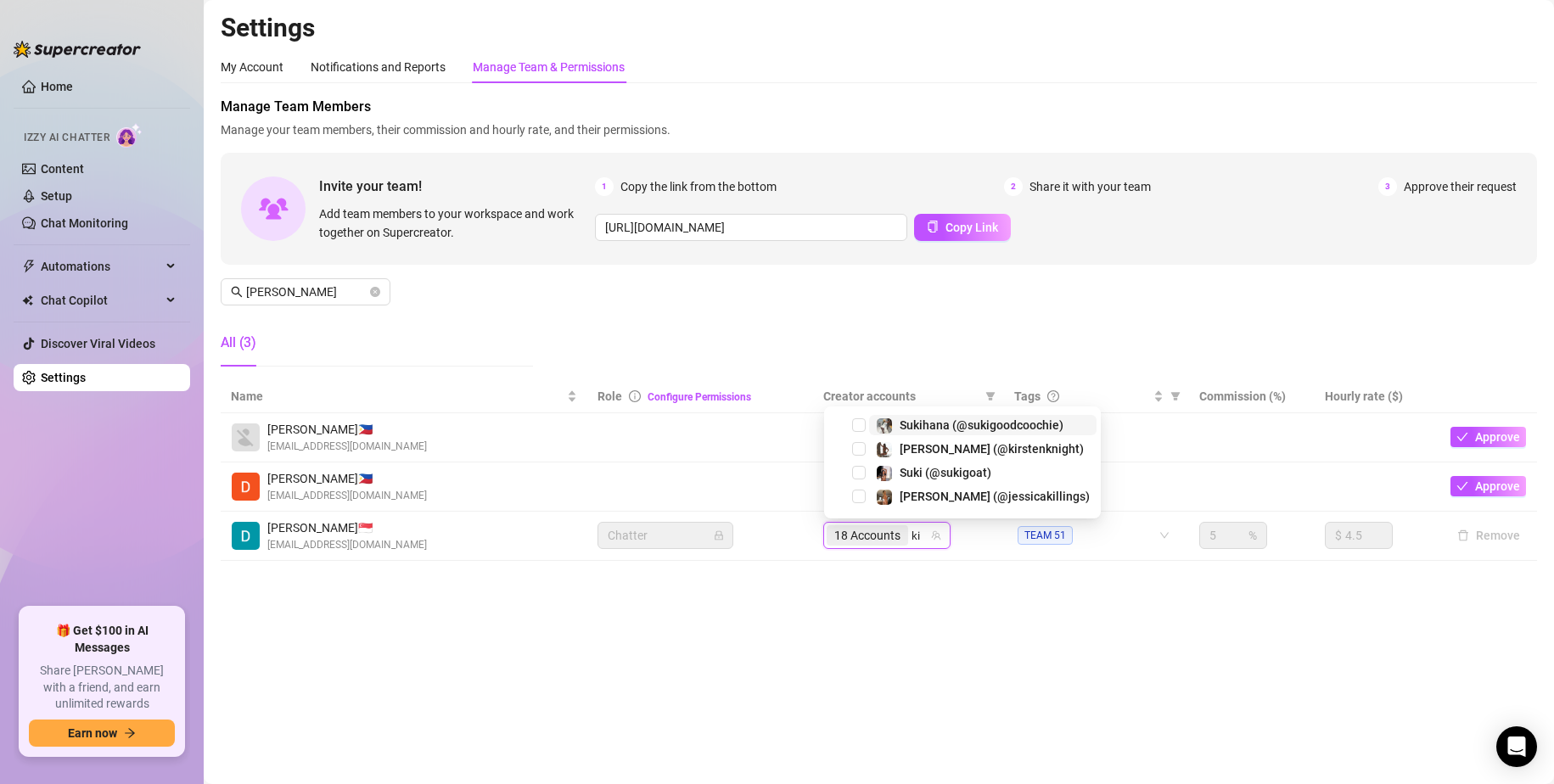
type input "kir"
click at [863, 493] on span "Select tree node" at bounding box center [859, 496] width 13 height 13
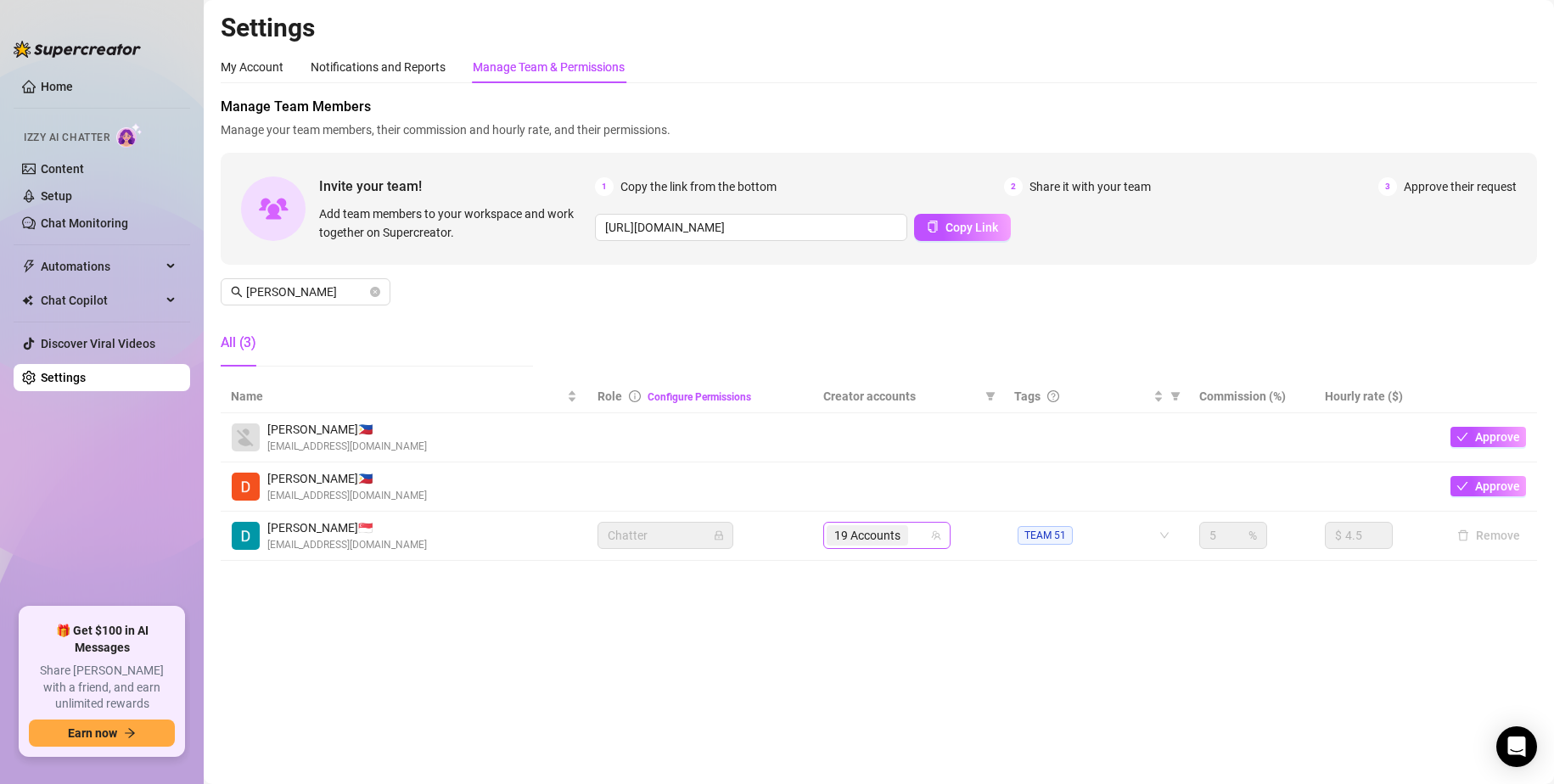
click at [915, 536] on input "search" at bounding box center [913, 535] width 4 height 20
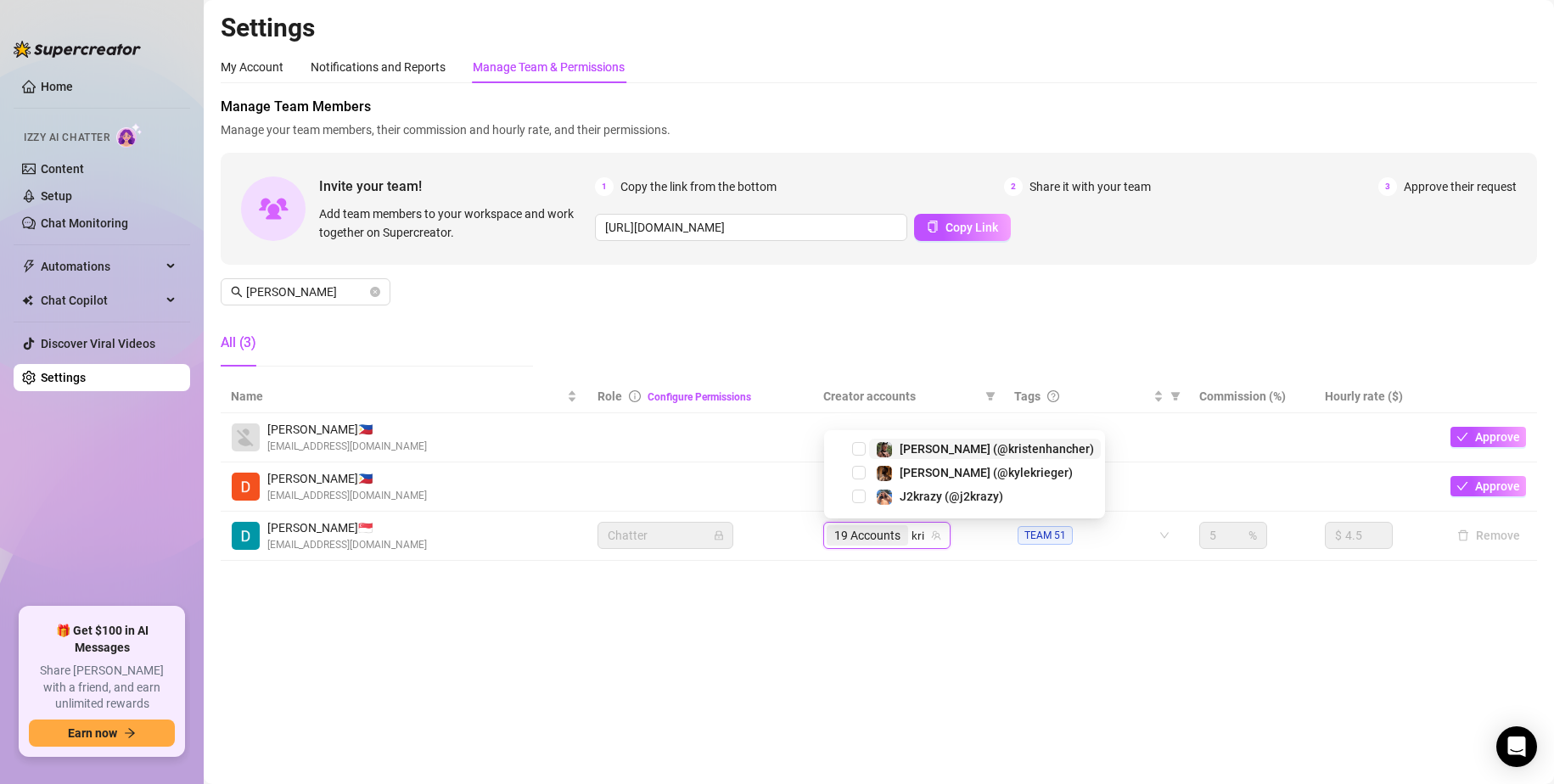
type input "[PERSON_NAME]"
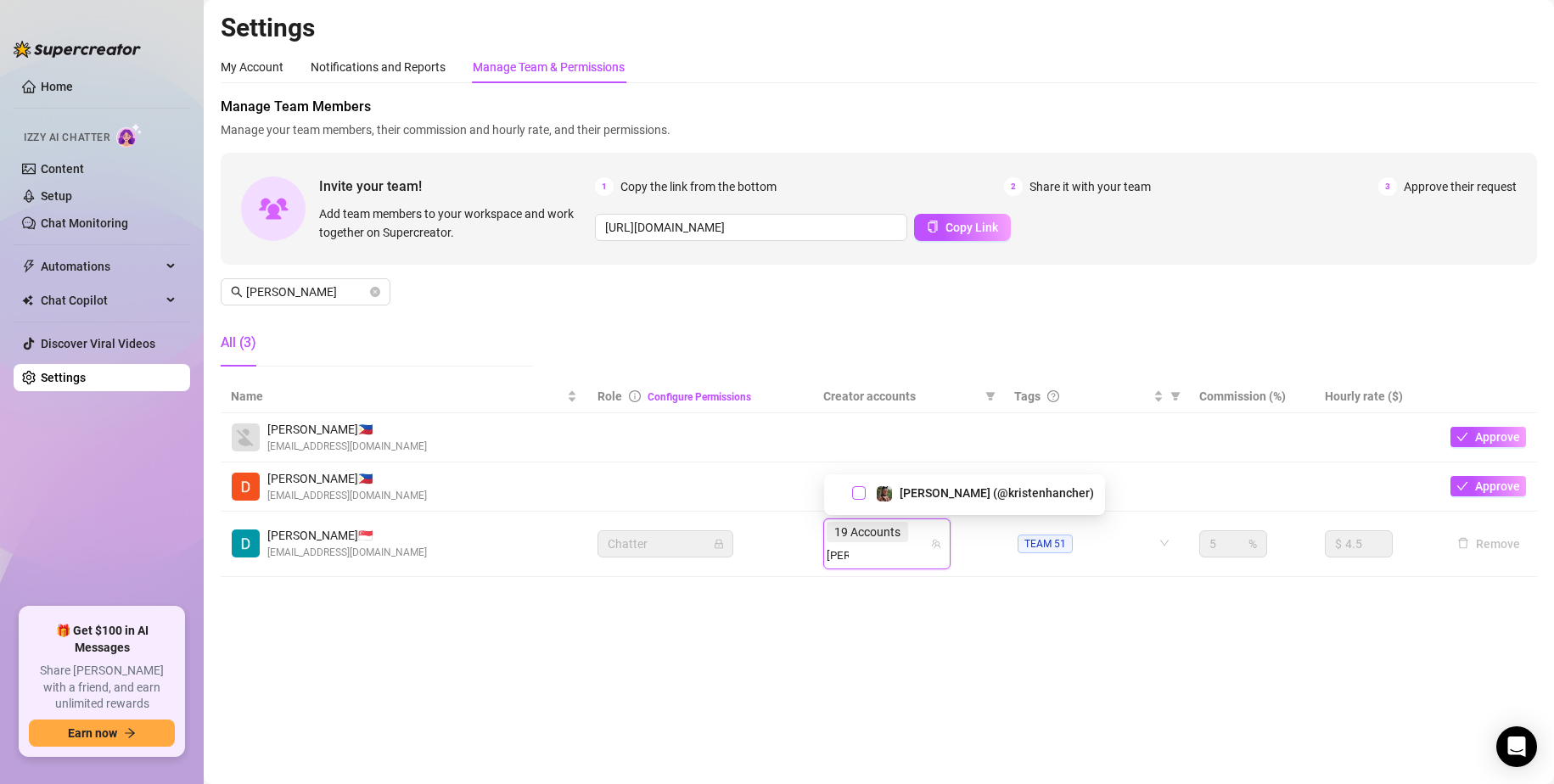
click at [859, 499] on span "Select tree node" at bounding box center [859, 493] width 13 height 13
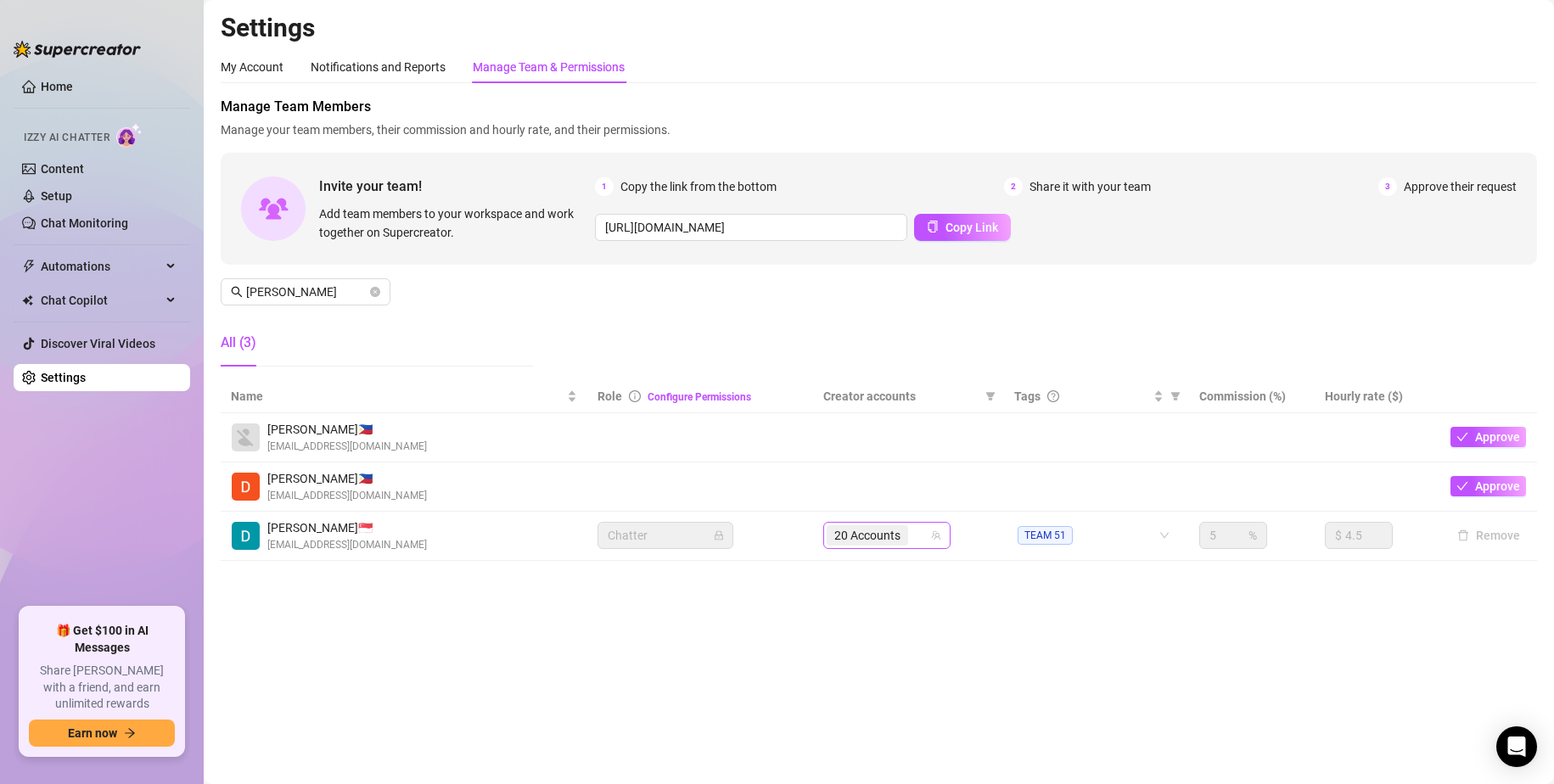
click at [918, 539] on div "20 Accounts" at bounding box center [878, 536] width 103 height 24
type input "savys"
click at [860, 495] on span "Select tree node" at bounding box center [859, 493] width 13 height 13
click at [919, 537] on div "21 Accounts" at bounding box center [878, 536] width 103 height 24
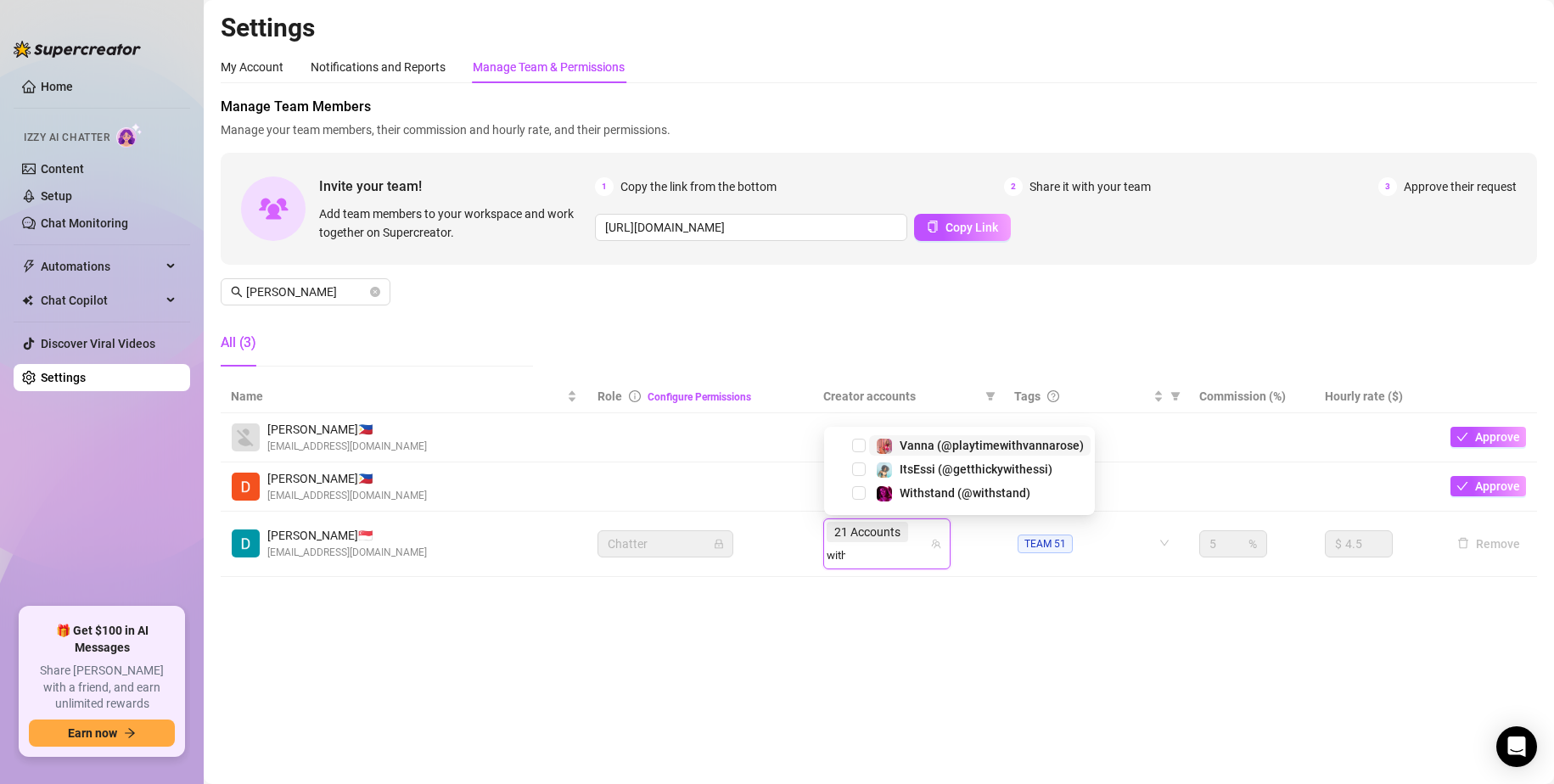
type input "withs"
click at [857, 494] on span "Select tree node" at bounding box center [859, 493] width 13 height 13
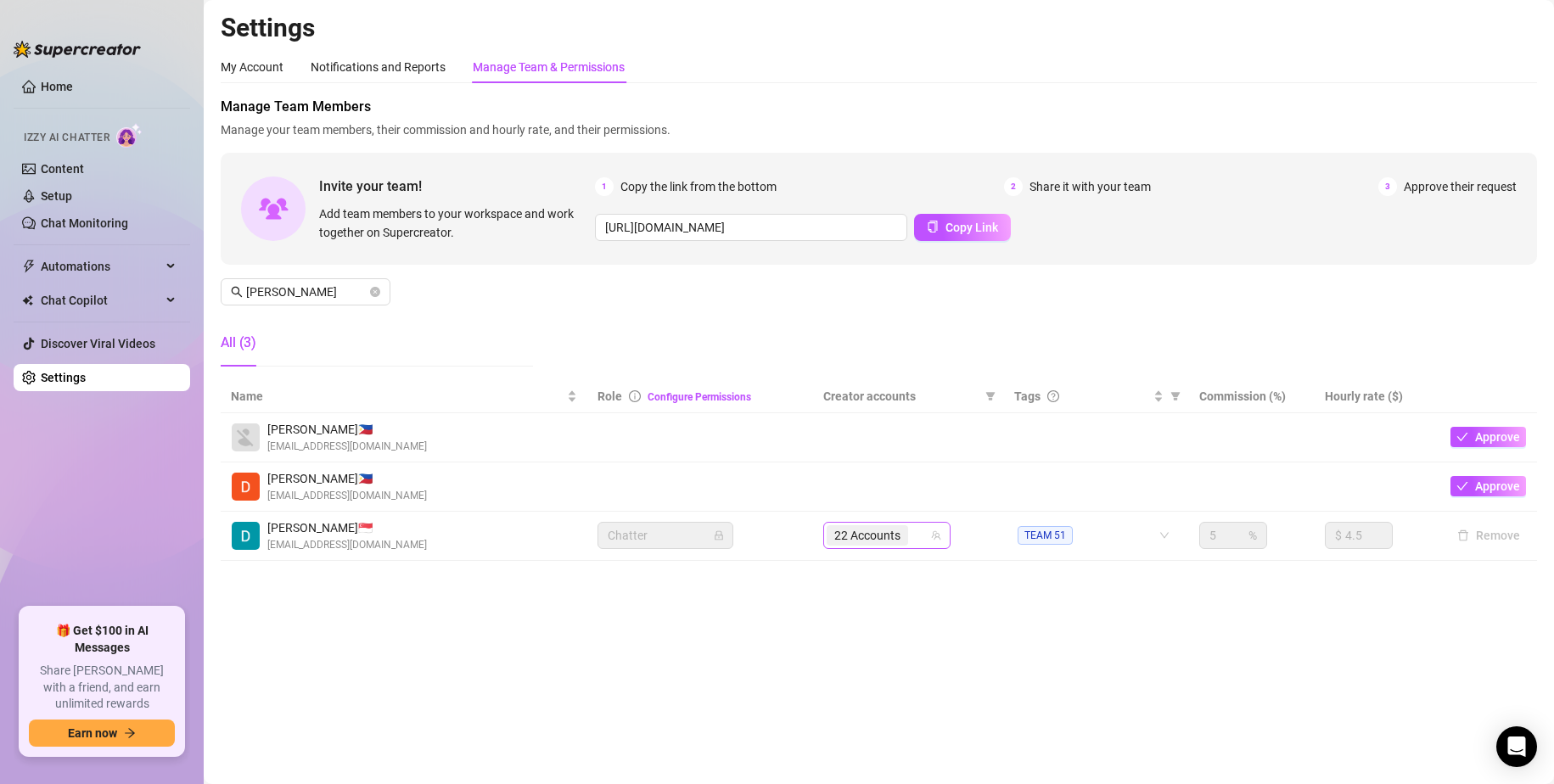
click at [918, 539] on div "22 Accounts" at bounding box center [878, 536] width 103 height 24
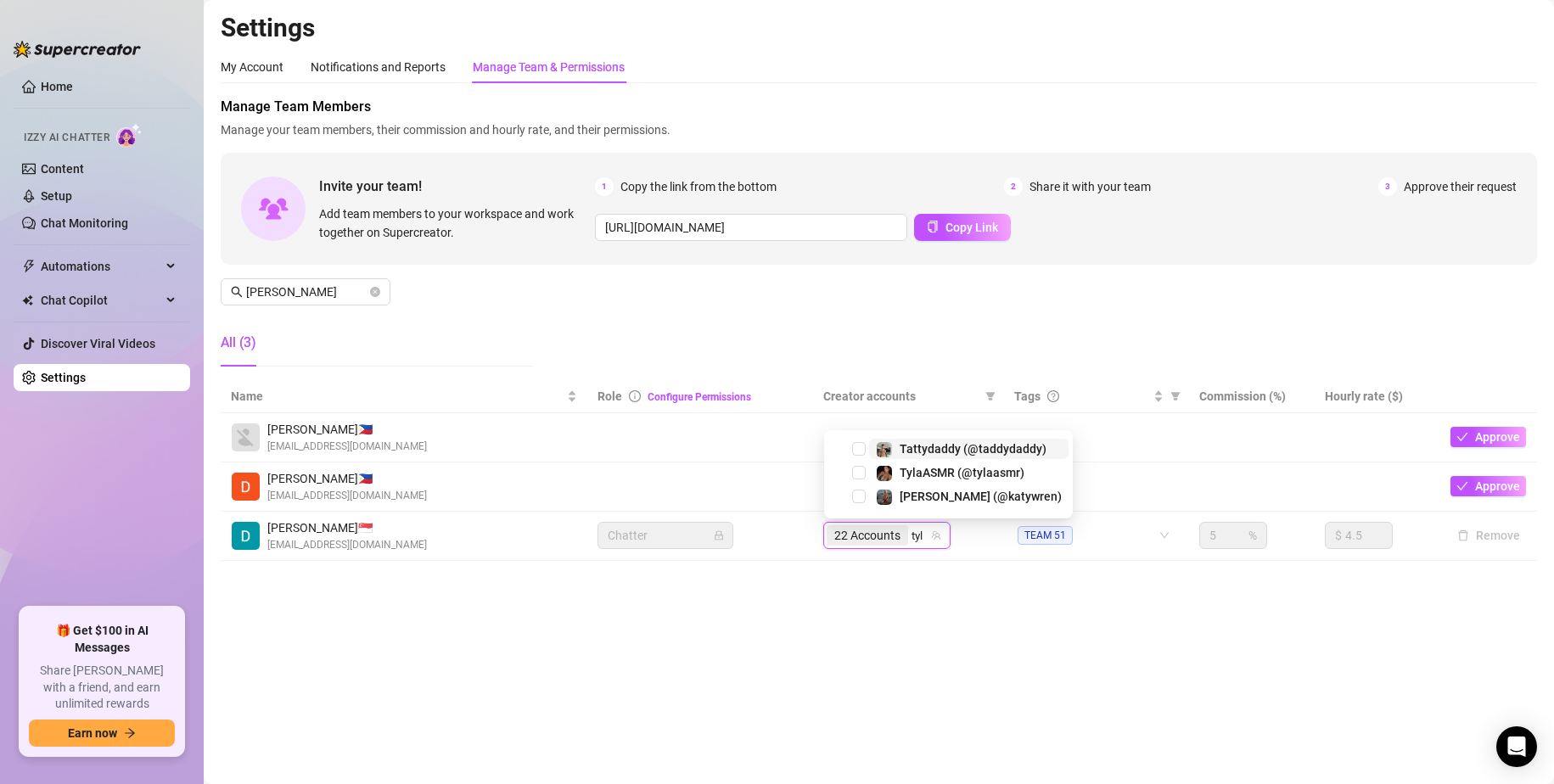
type input "tyla"
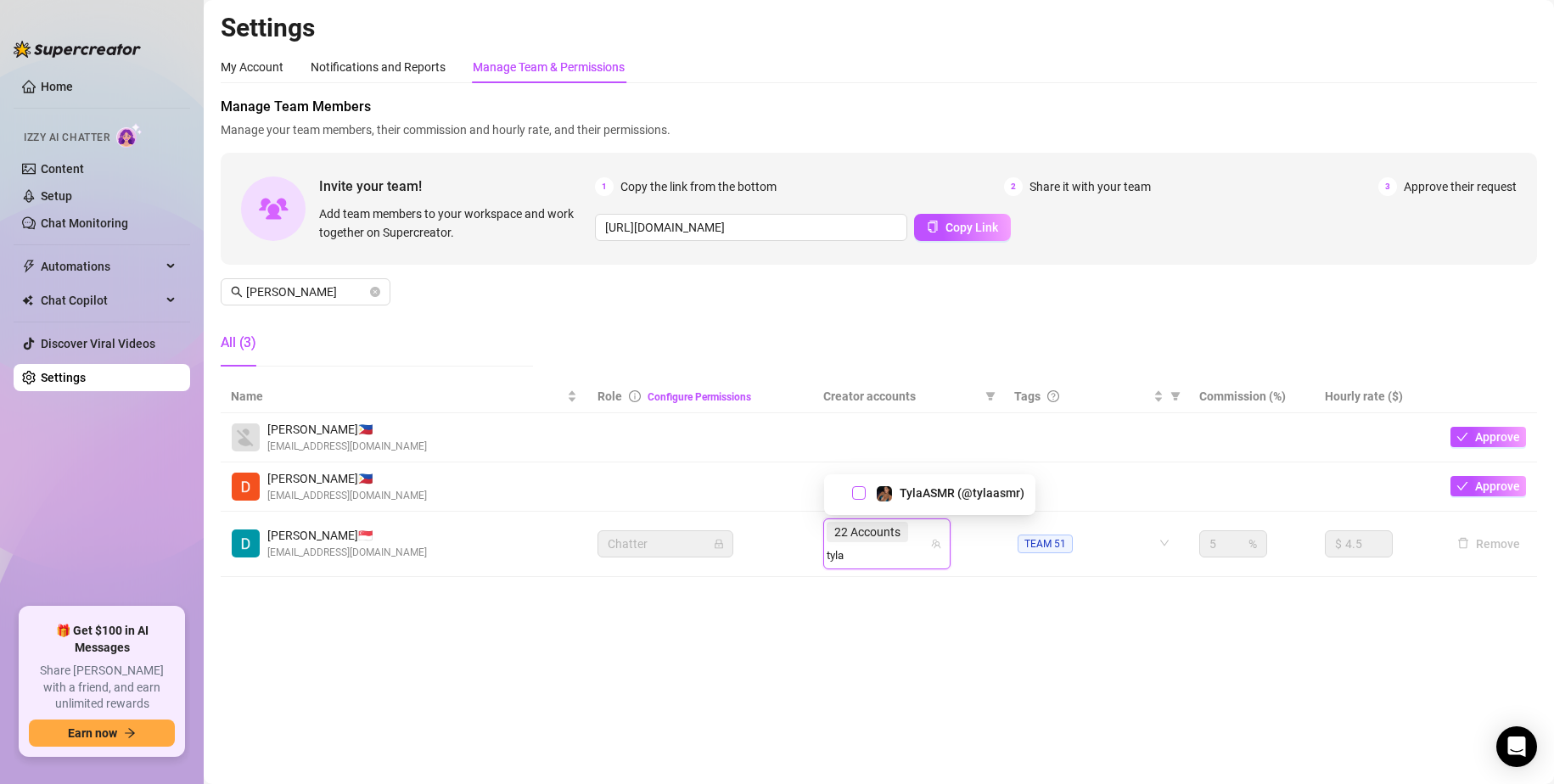
click at [860, 491] on span "Select tree node" at bounding box center [859, 493] width 13 height 13
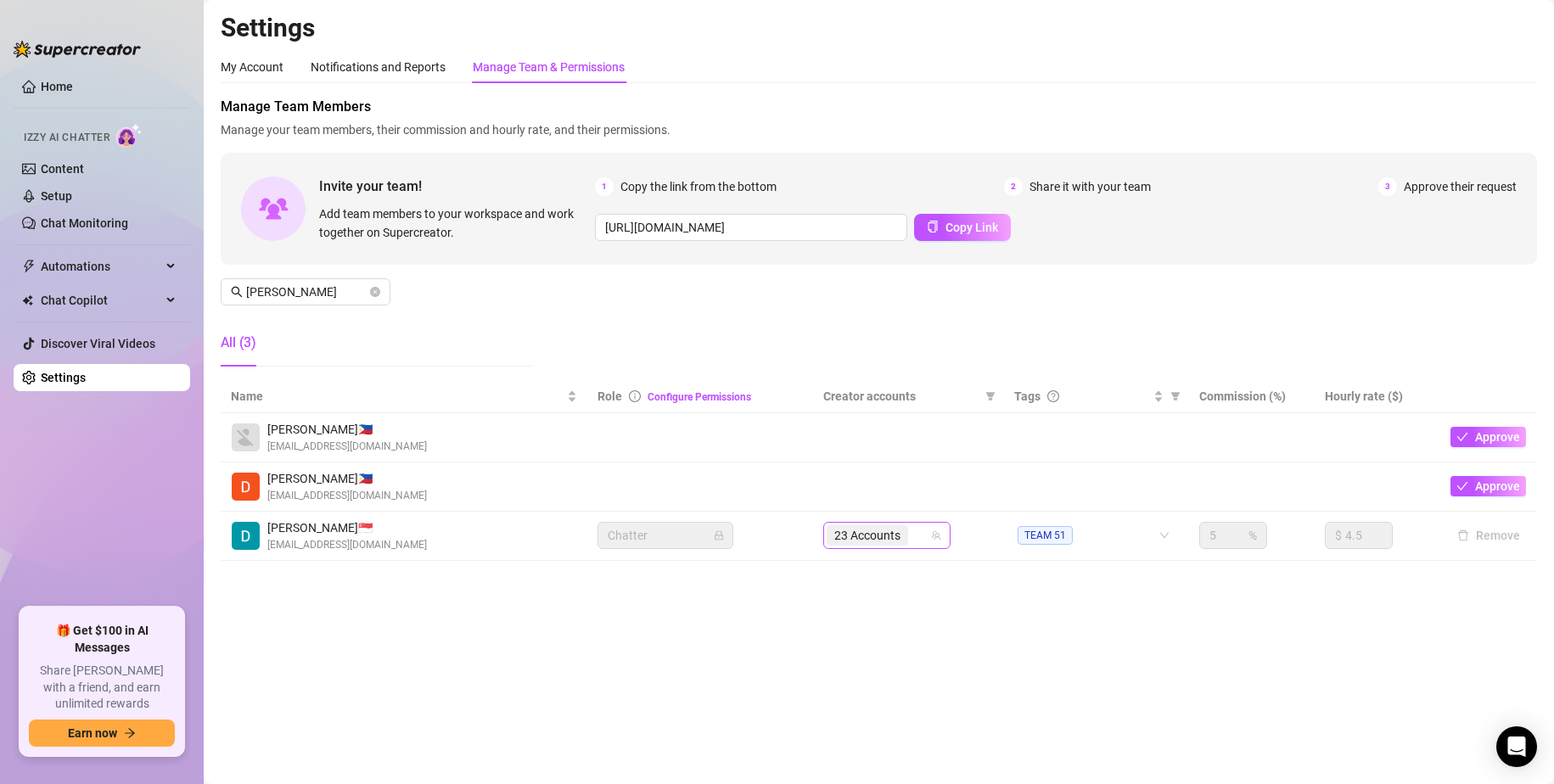
click at [917, 536] on div "23 Accounts" at bounding box center [878, 536] width 103 height 24
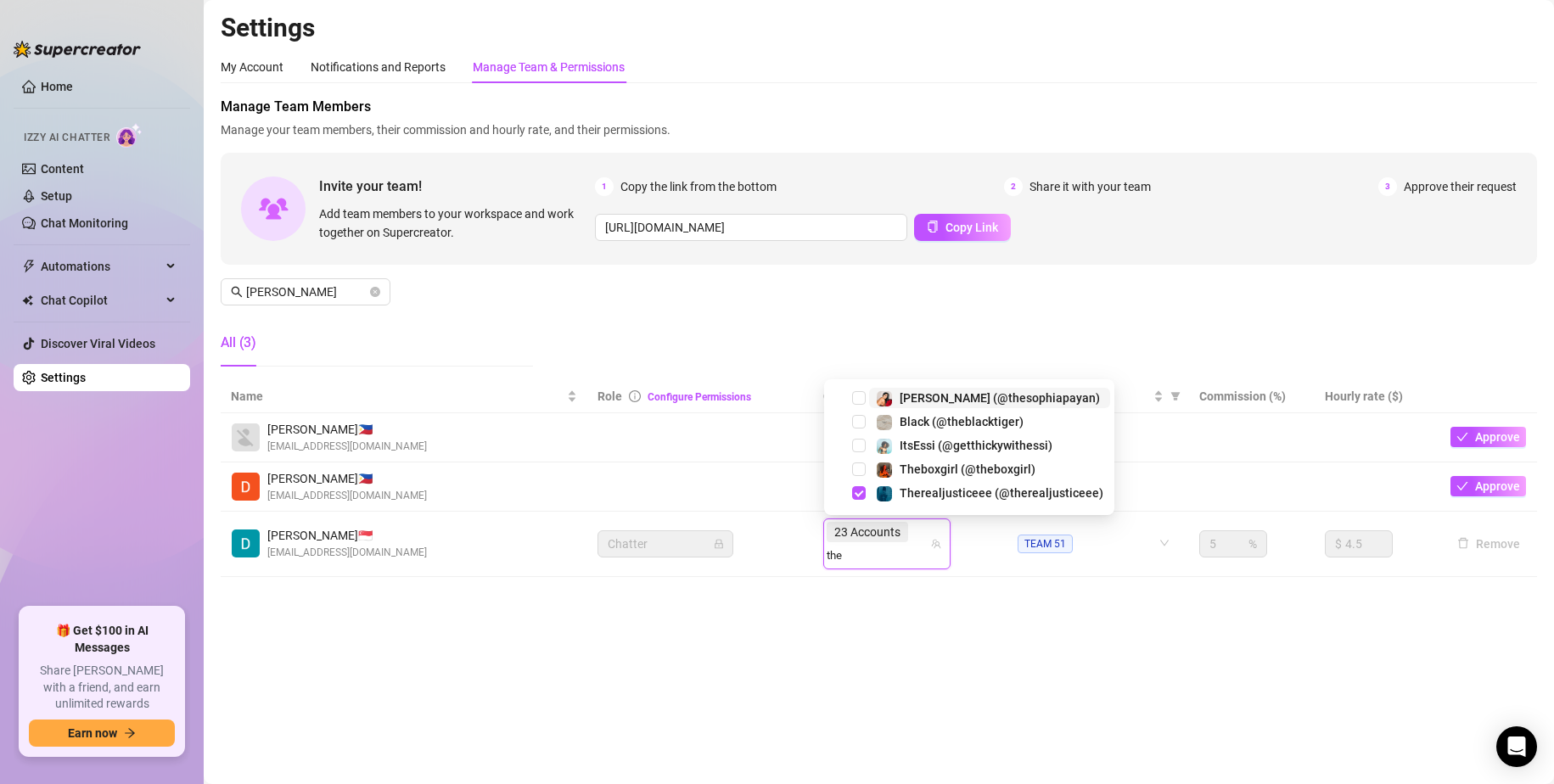
type input "theb"
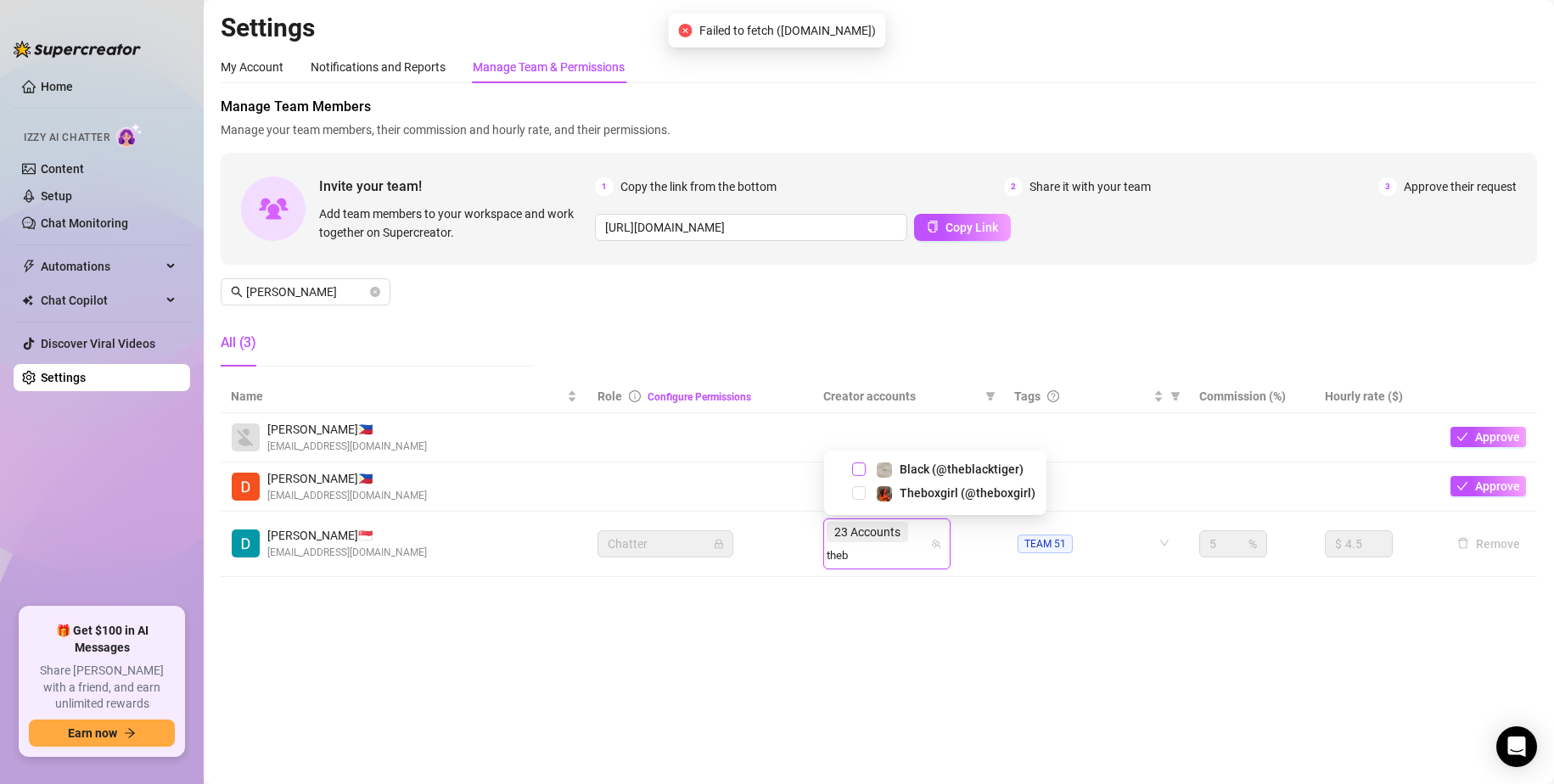
click at [856, 474] on span "Select tree node" at bounding box center [859, 469] width 13 height 13
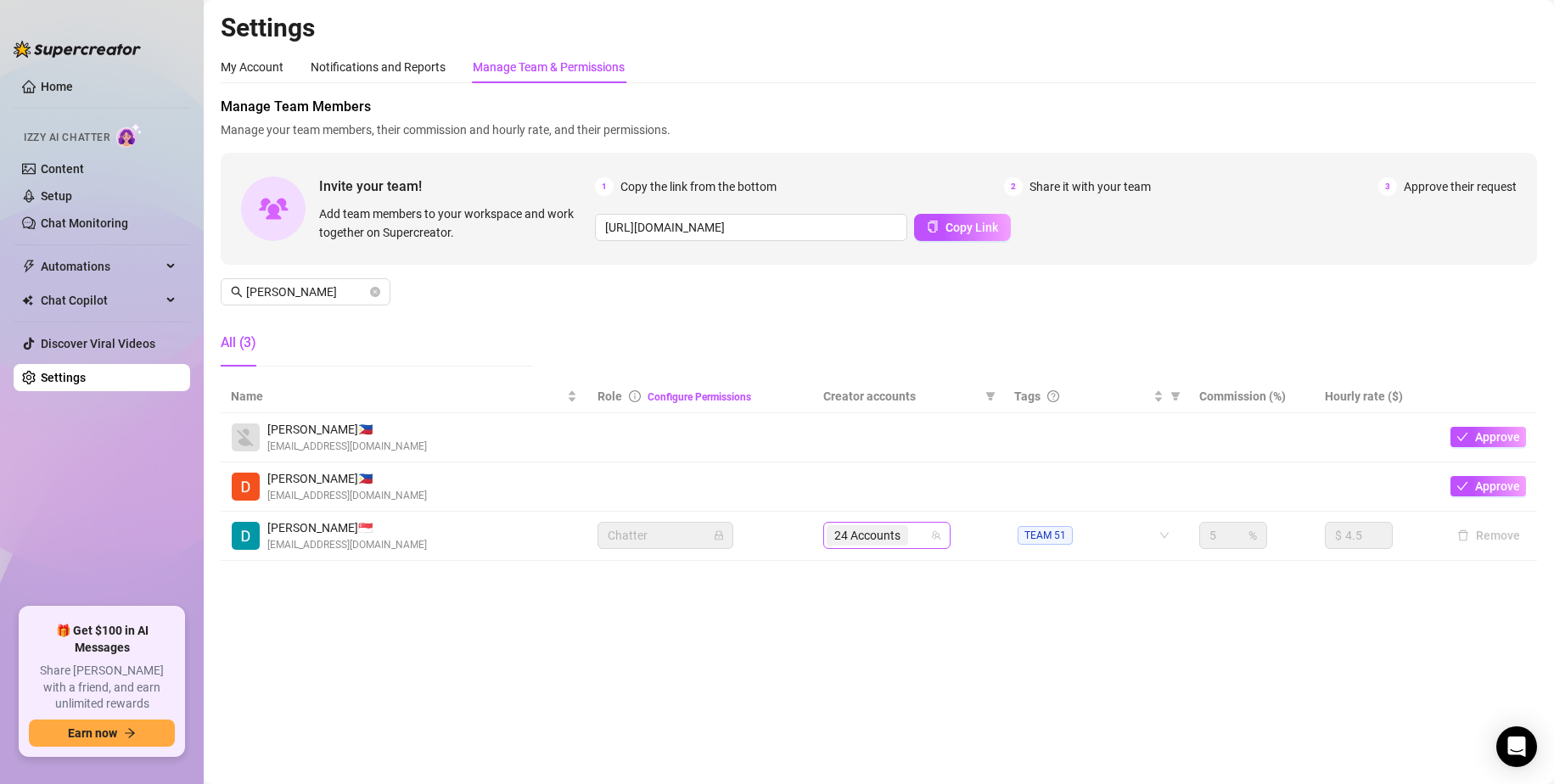
click at [918, 536] on div "24 Accounts" at bounding box center [878, 536] width 103 height 24
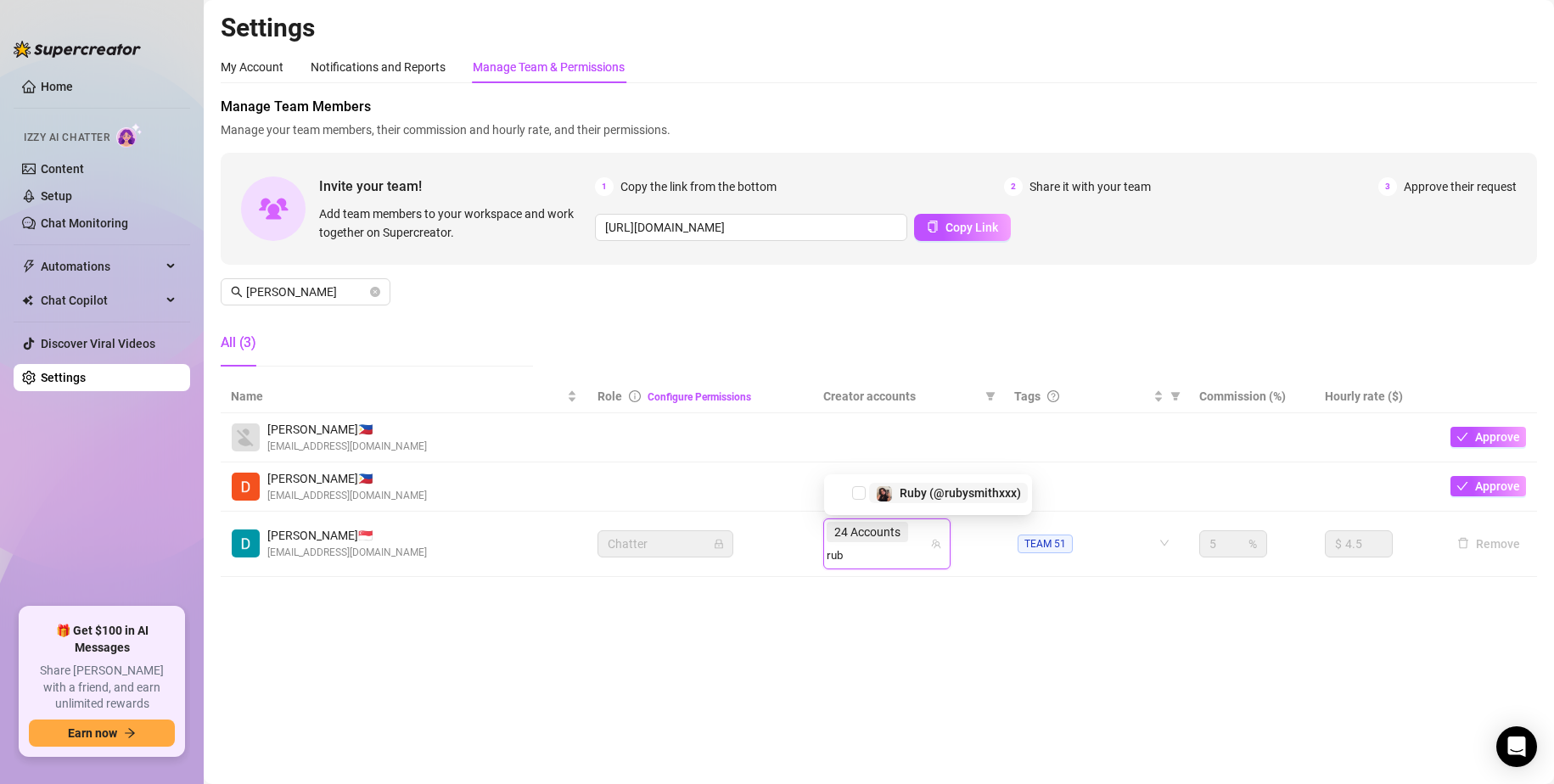
type input "ruby"
click at [857, 494] on span "Select tree node" at bounding box center [859, 493] width 13 height 13
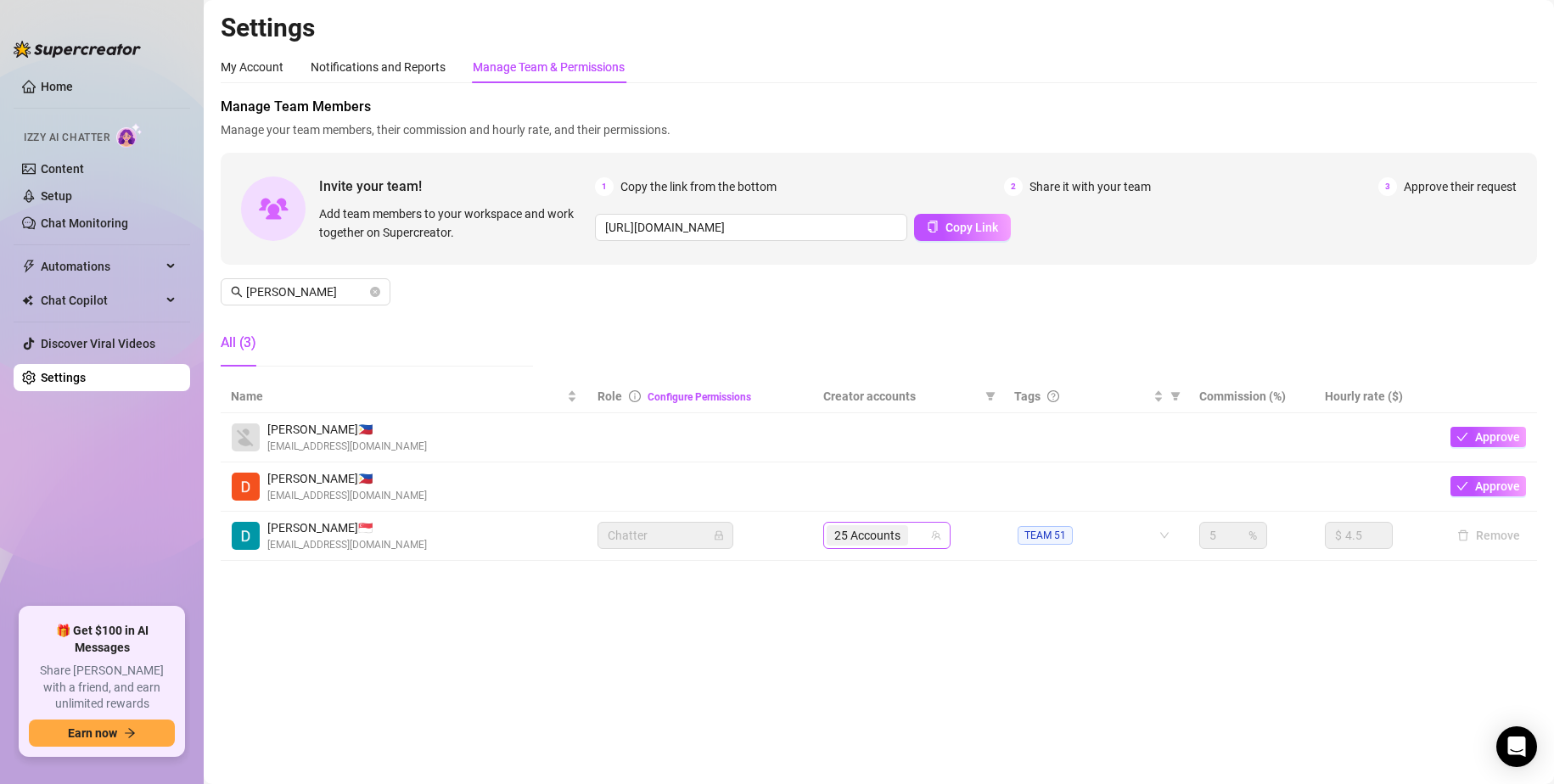
click at [917, 535] on div "25 Accounts" at bounding box center [878, 536] width 103 height 24
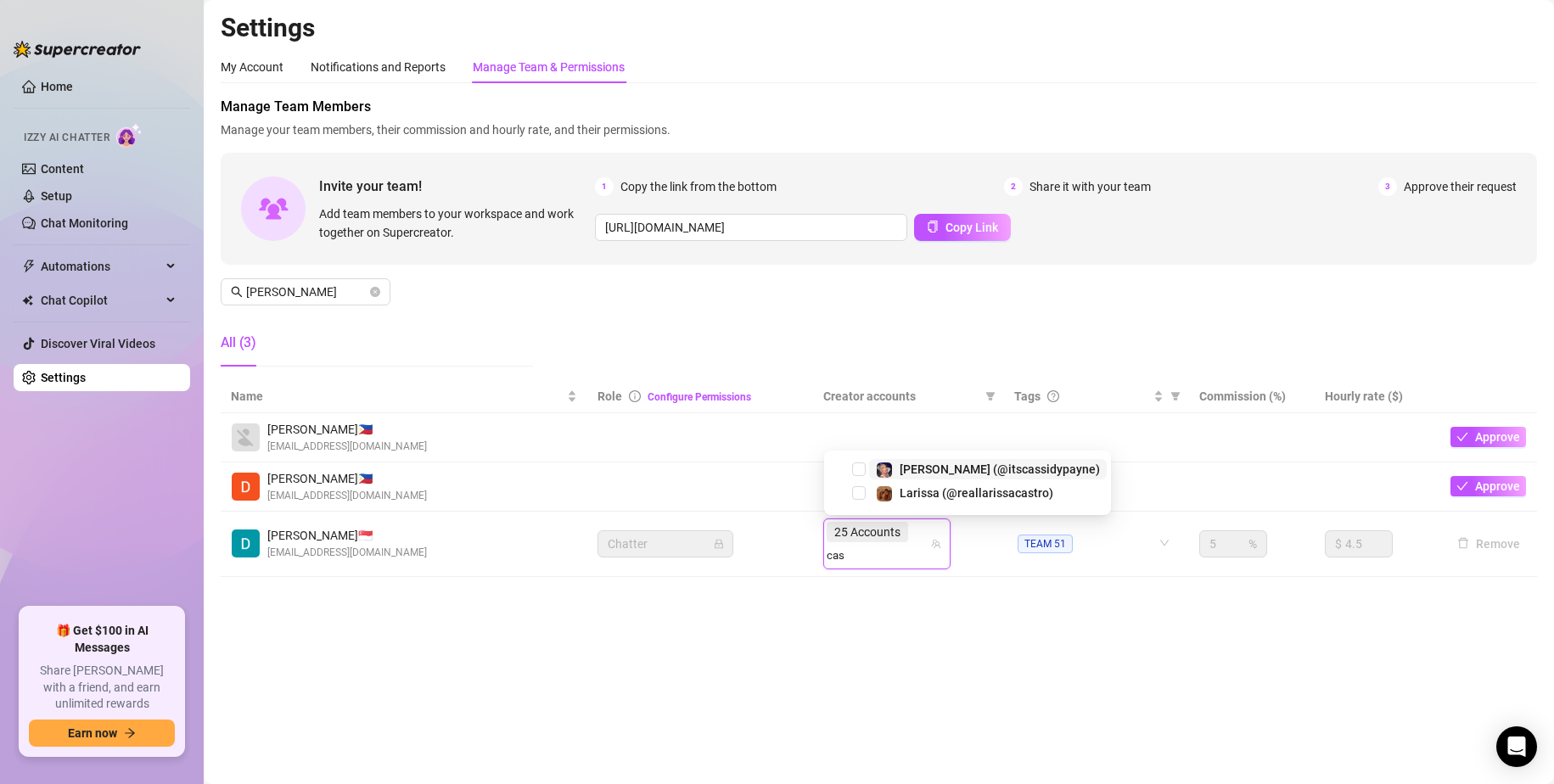
type input "cass"
click at [857, 494] on span "Select tree node" at bounding box center [859, 493] width 13 height 13
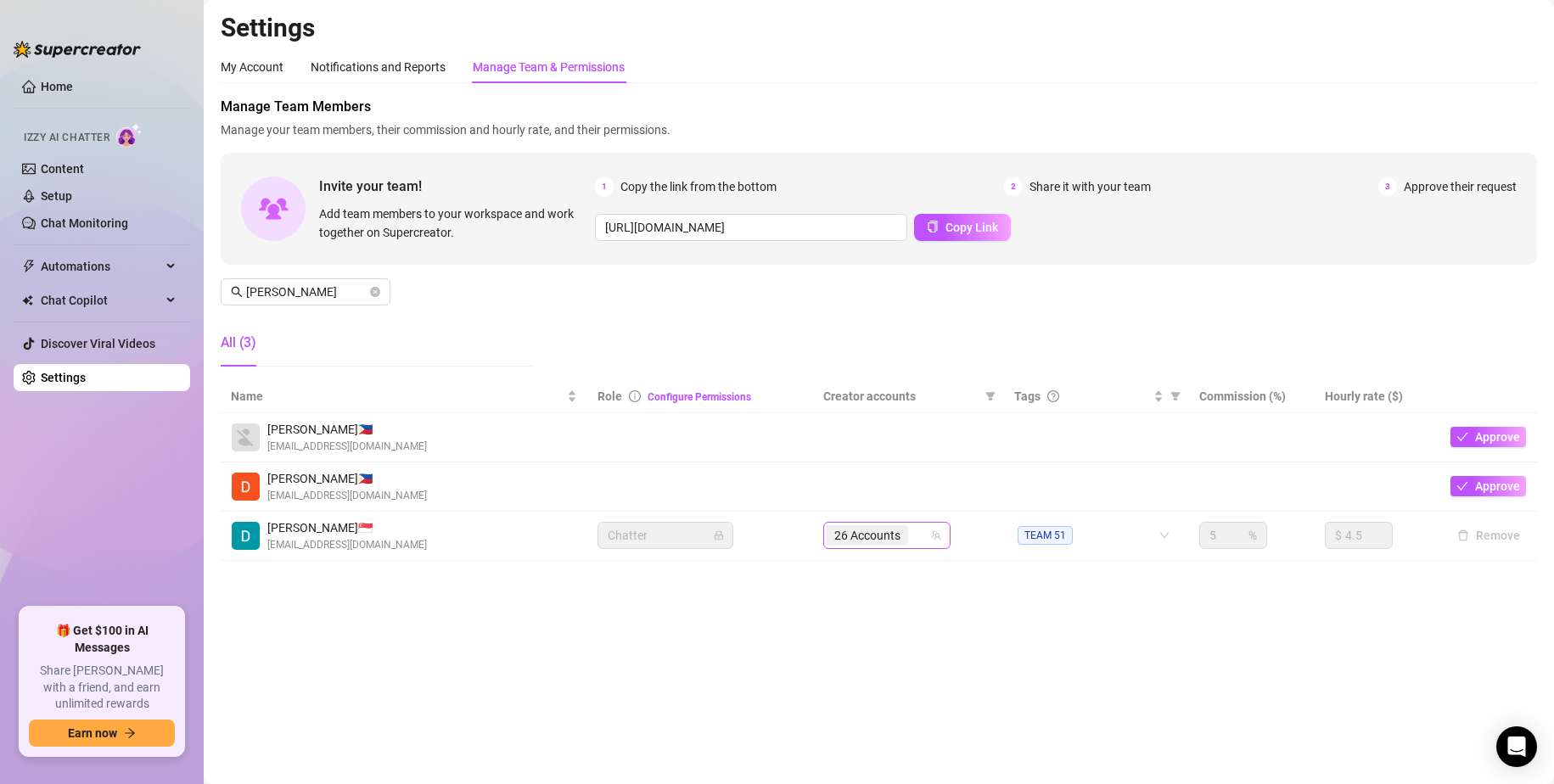
click at [917, 536] on div "26 Accounts" at bounding box center [878, 536] width 103 height 24
type input "[PERSON_NAME]"
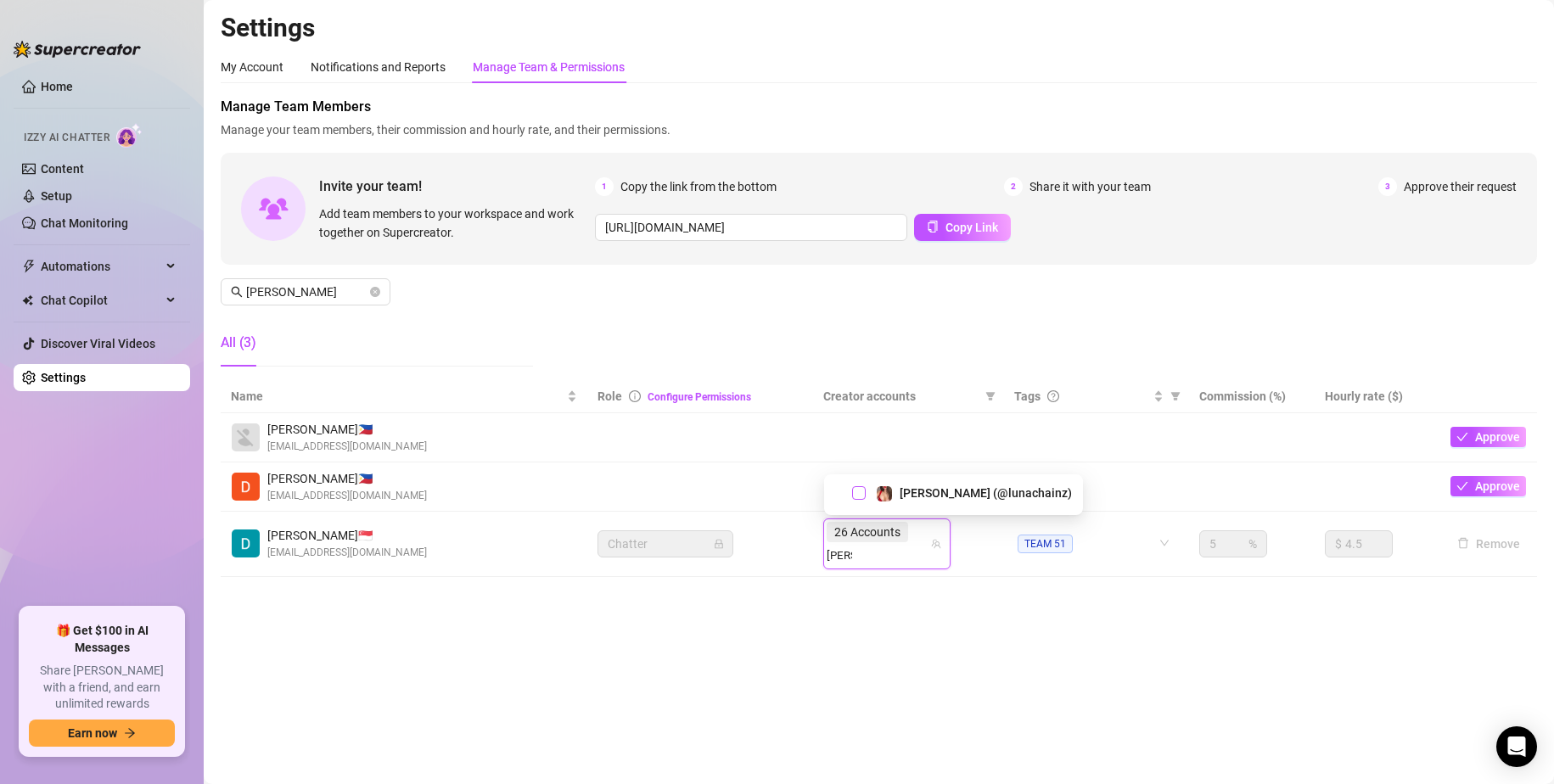
click at [854, 494] on span "Select tree node" at bounding box center [859, 493] width 13 height 13
